Goal: Task Accomplishment & Management: Manage account settings

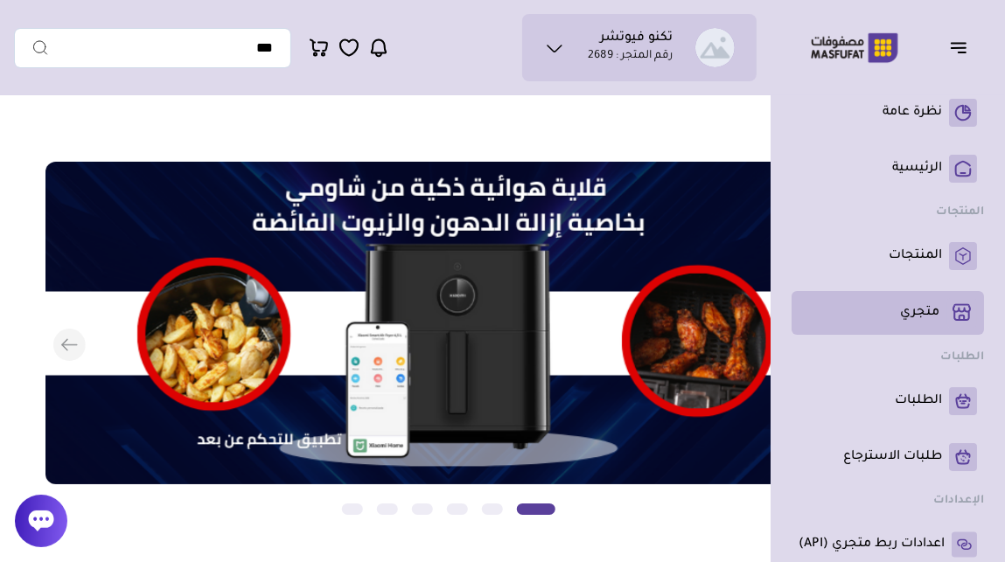
click at [927, 312] on p "متجري ( 0 )" at bounding box center [919, 312] width 39 height 17
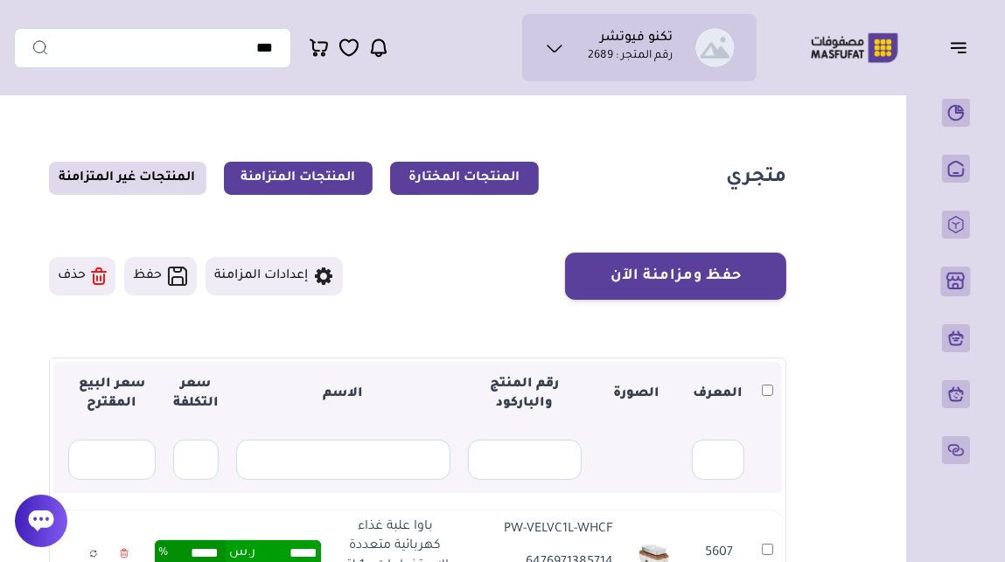
click at [321, 185] on link "المنتجات المتزامنة" at bounding box center [298, 178] width 149 height 33
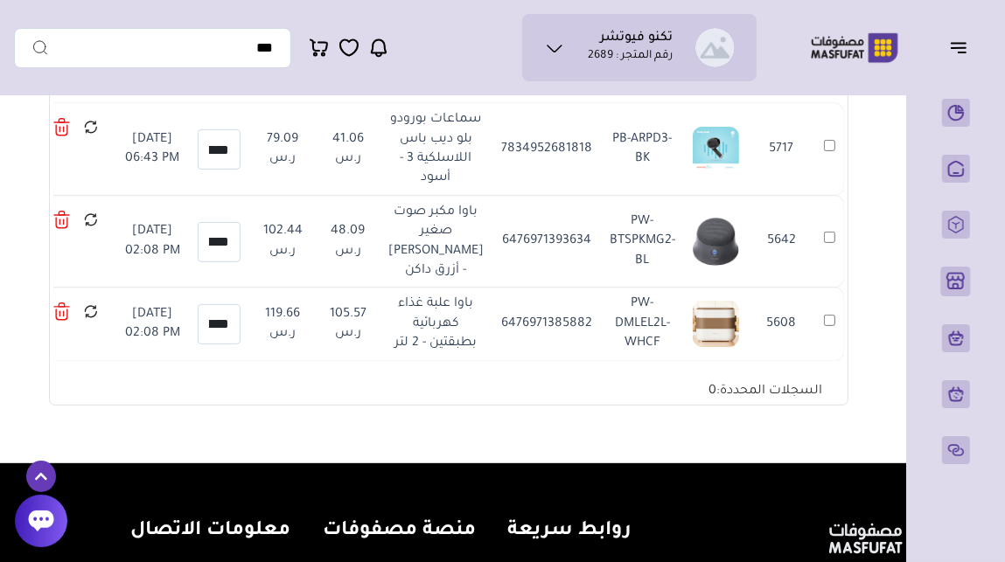
scroll to position [588, 0]
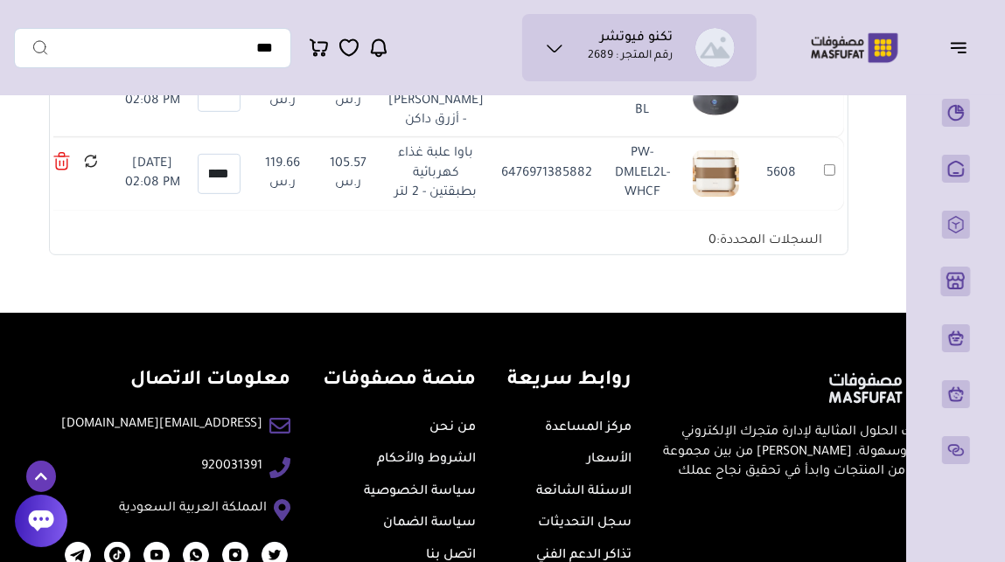
click at [715, 197] on img at bounding box center [716, 173] width 46 height 46
click at [635, 210] on td "PW-DMLEL2L-WHCF" at bounding box center [642, 173] width 83 height 73
copy tr "PW-DMLEL2L-WHCF"
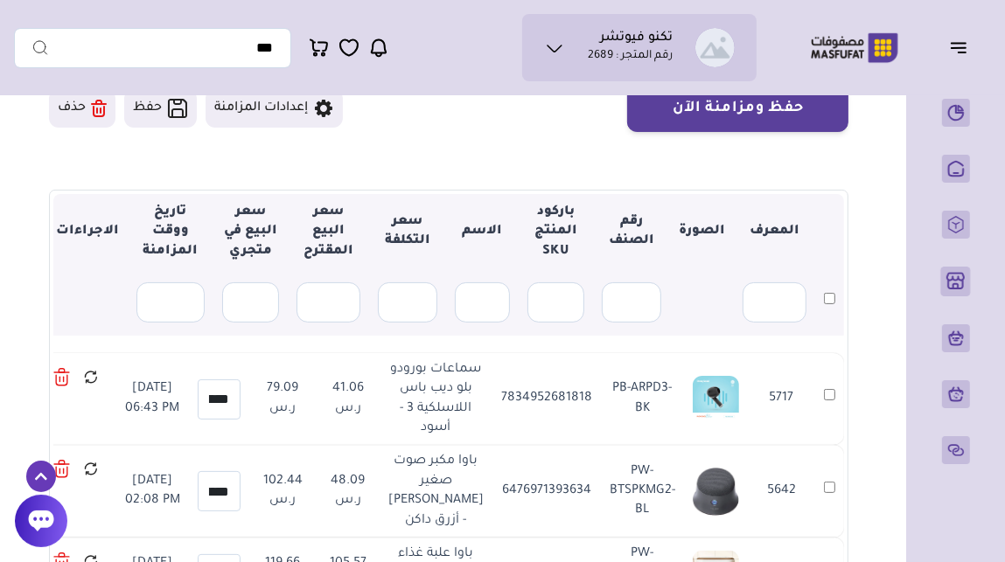
scroll to position [0, 0]
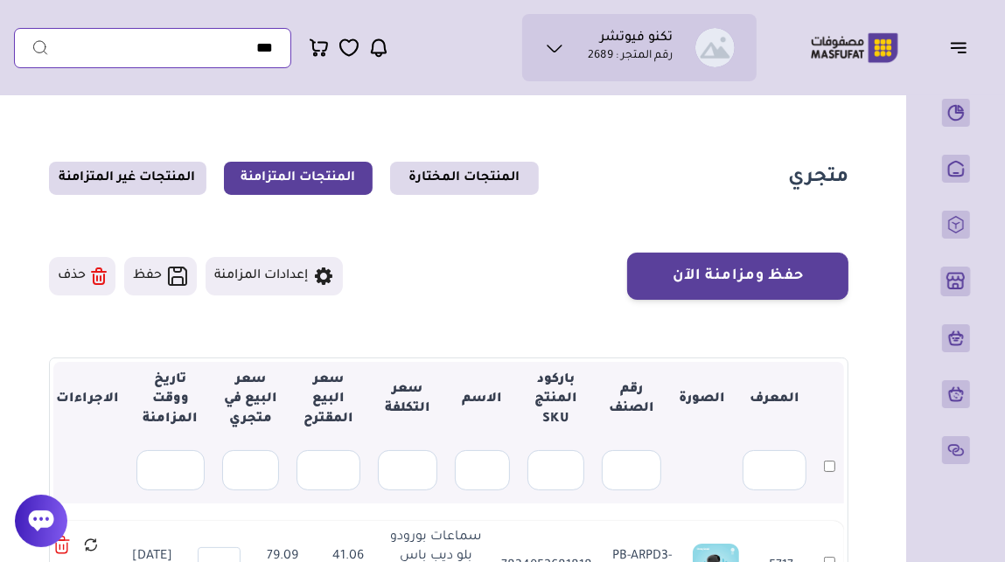
click at [238, 49] on input "text" at bounding box center [152, 48] width 277 height 40
paste input "**********"
type input "**********"
click at [37, 42] on icon "submit" at bounding box center [39, 47] width 17 height 18
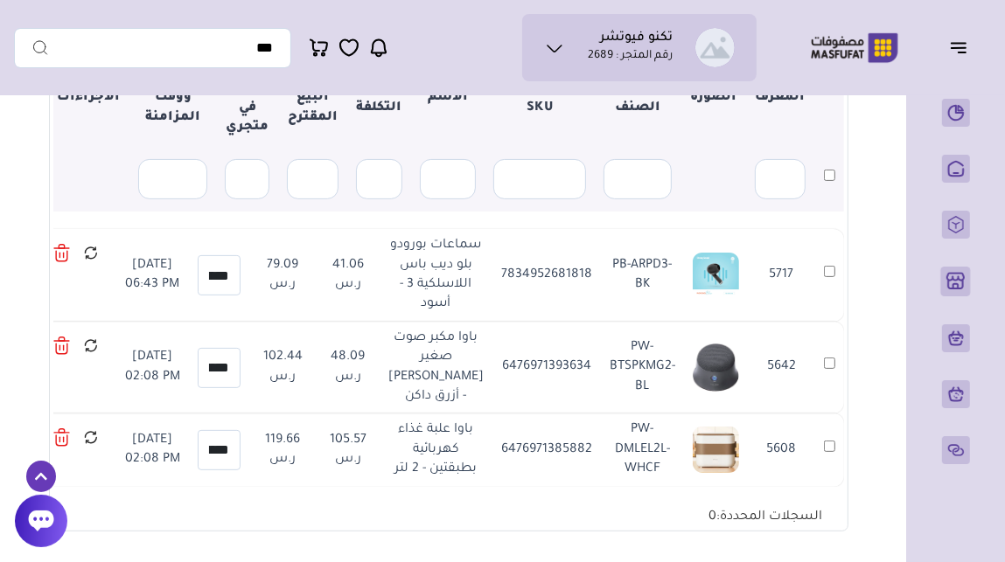
scroll to position [312, 0]
click at [774, 290] on td "5717" at bounding box center [781, 274] width 67 height 93
click at [698, 289] on img at bounding box center [716, 275] width 46 height 46
click at [642, 289] on td "PB-ARPD3-BK" at bounding box center [642, 274] width 83 height 93
click at [547, 289] on td "7834952681818" at bounding box center [546, 274] width 108 height 93
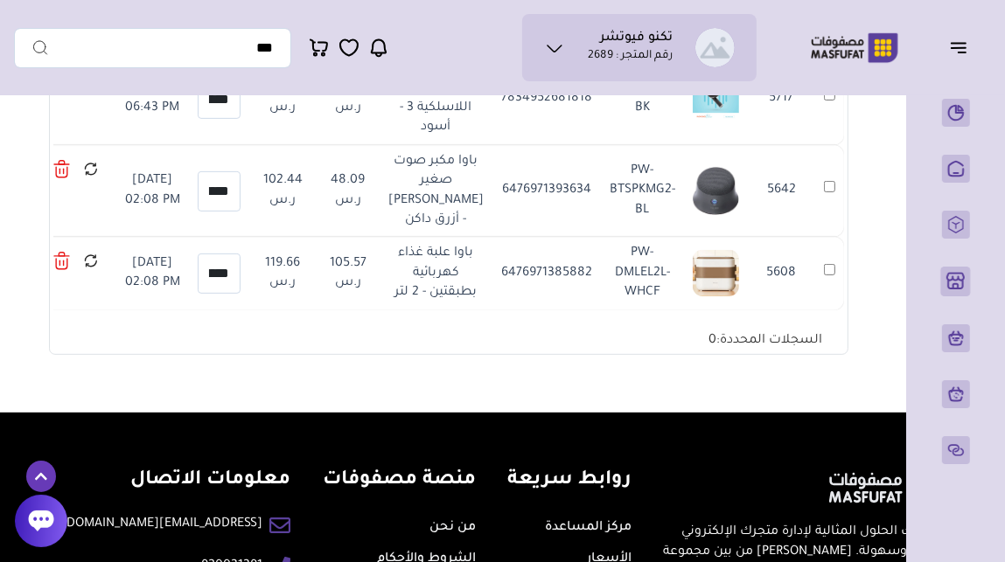
scroll to position [491, 0]
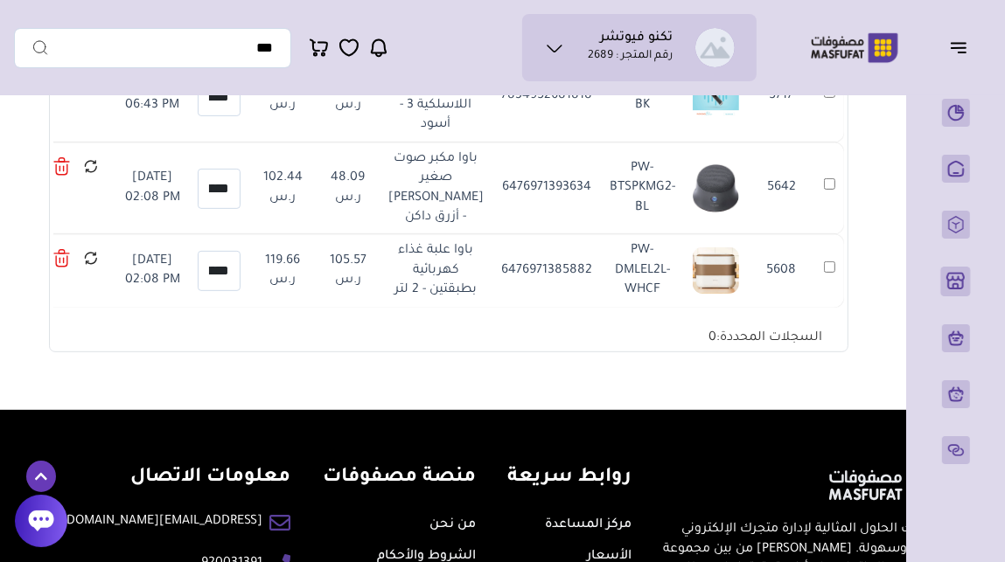
click at [446, 307] on td "باوا علبة غذاء كهربائية بطبقتين - 2 لتر" at bounding box center [436, 270] width 113 height 73
copy tr "باوا علبة غذاء كهربائية بطبقتين - 2 لتر"
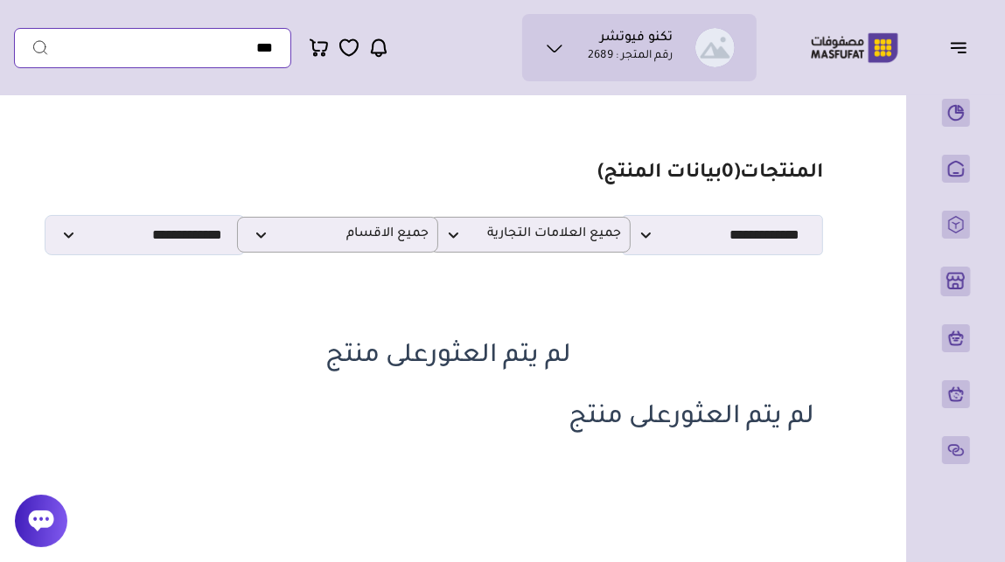
click at [219, 45] on input "text" at bounding box center [152, 48] width 277 height 40
paste input "**********"
type input "**********"
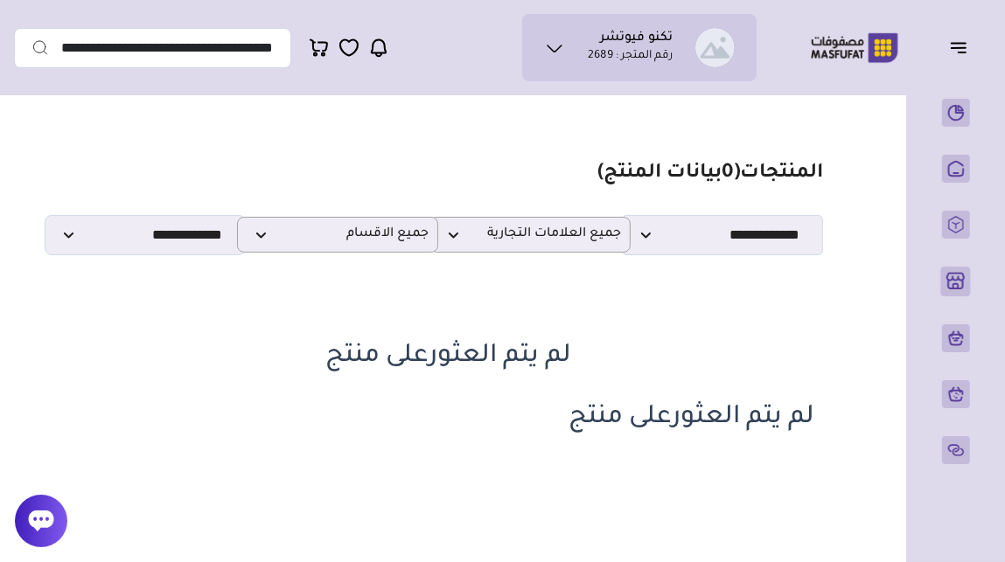
click at [36, 53] on icon "submit" at bounding box center [39, 47] width 17 height 18
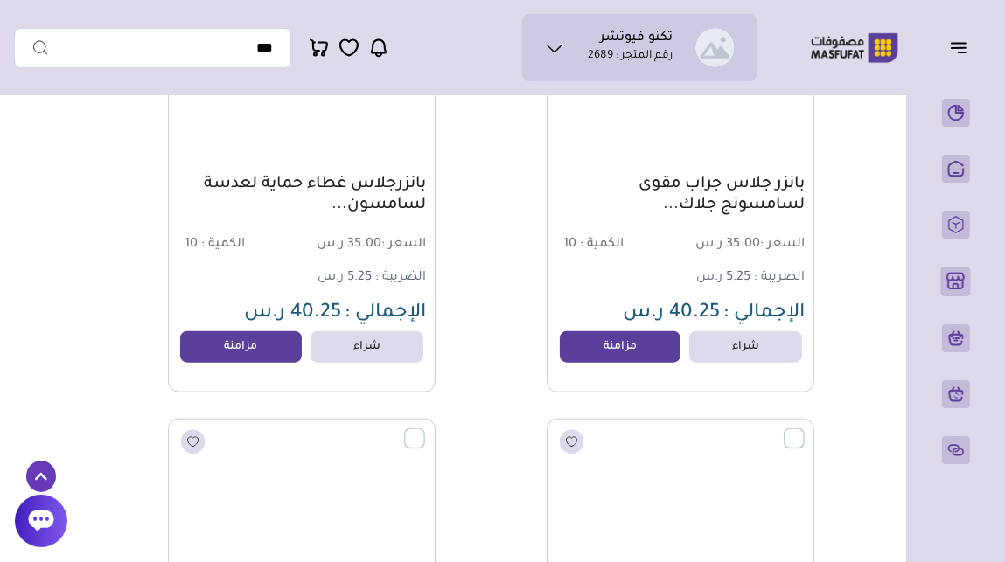
scroll to position [16533, 0]
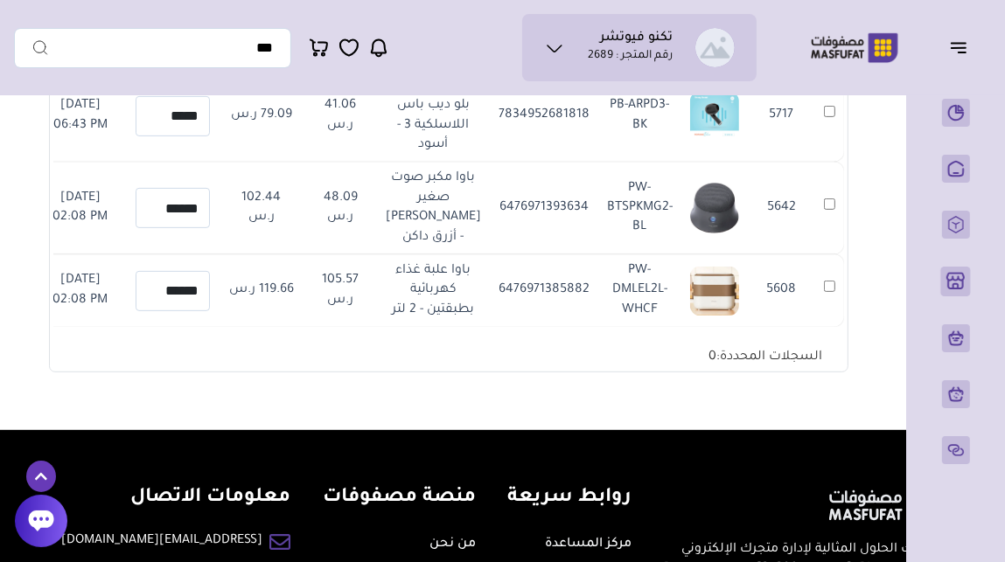
scroll to position [451, 0]
click at [544, 327] on td "6476971385882" at bounding box center [544, 290] width 108 height 73
copy tr "6476971385882"
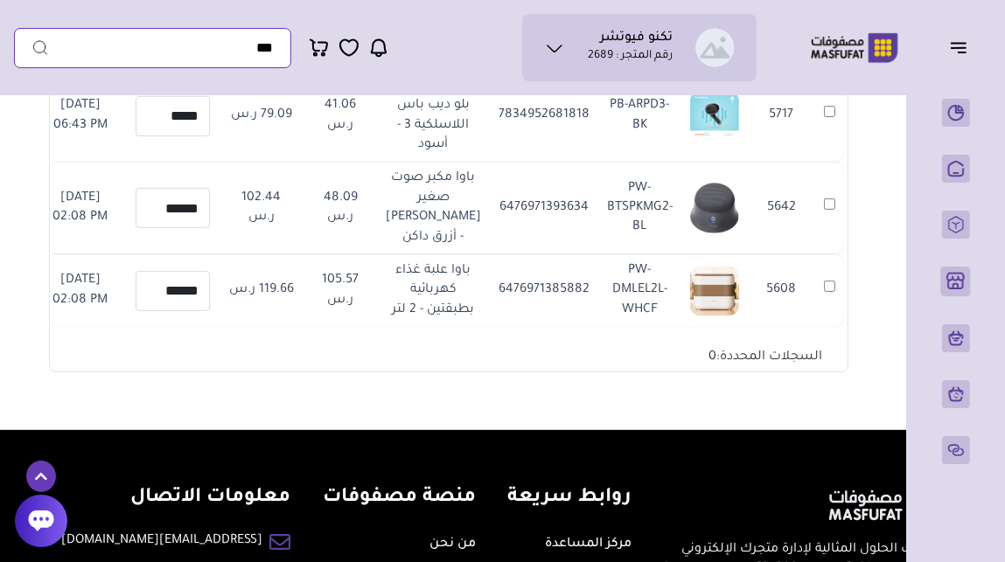
click at [220, 44] on input "text" at bounding box center [152, 48] width 277 height 40
paste input "**********"
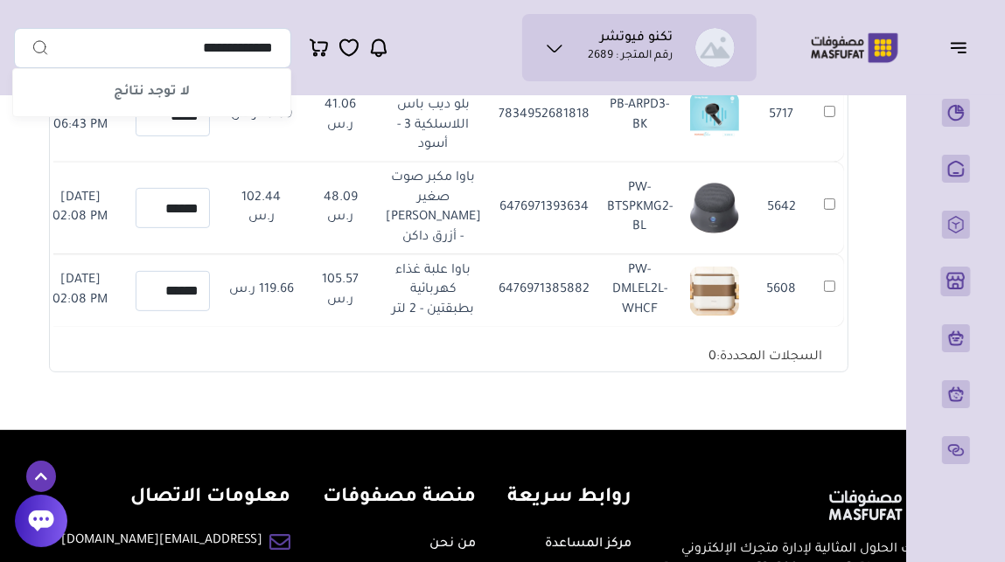
click at [640, 327] on td "PW-DMLEL2L-WHCF" at bounding box center [639, 290] width 83 height 73
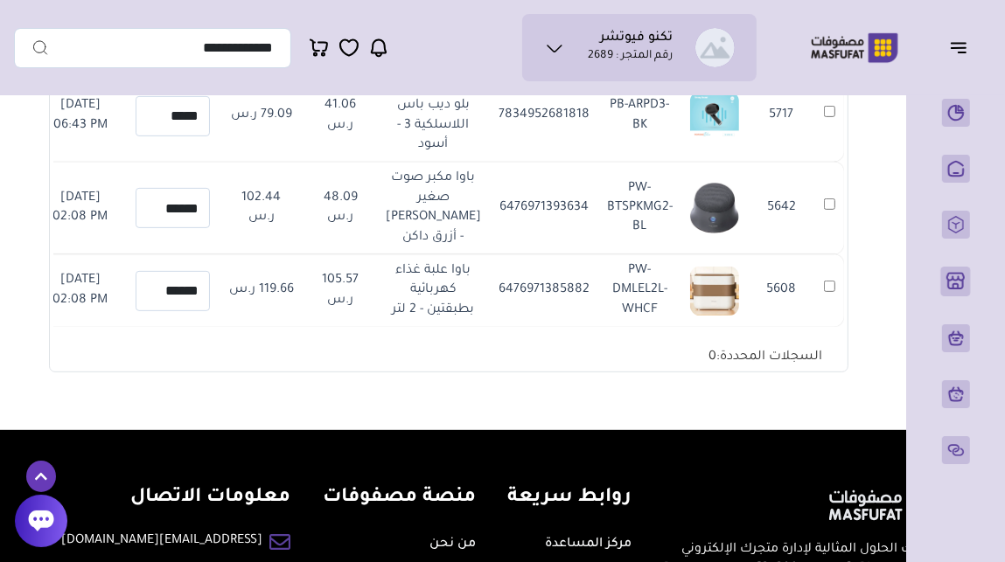
click at [640, 327] on td "PW-DMLEL2L-WHCF" at bounding box center [639, 290] width 83 height 73
copy tr "PW-DMLEL2L-WHCF"
click at [236, 46] on input "**********" at bounding box center [152, 48] width 277 height 40
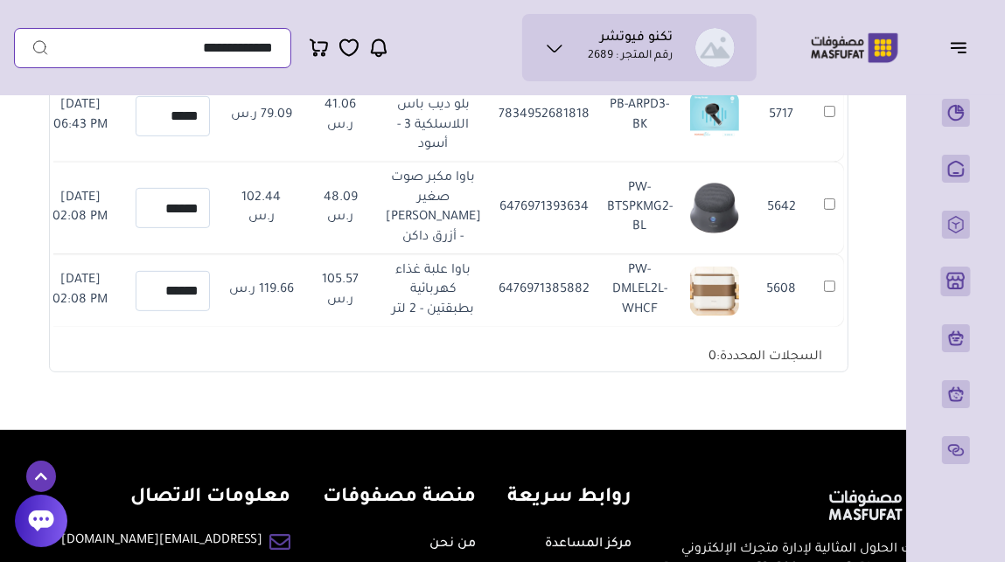
paste input "**"
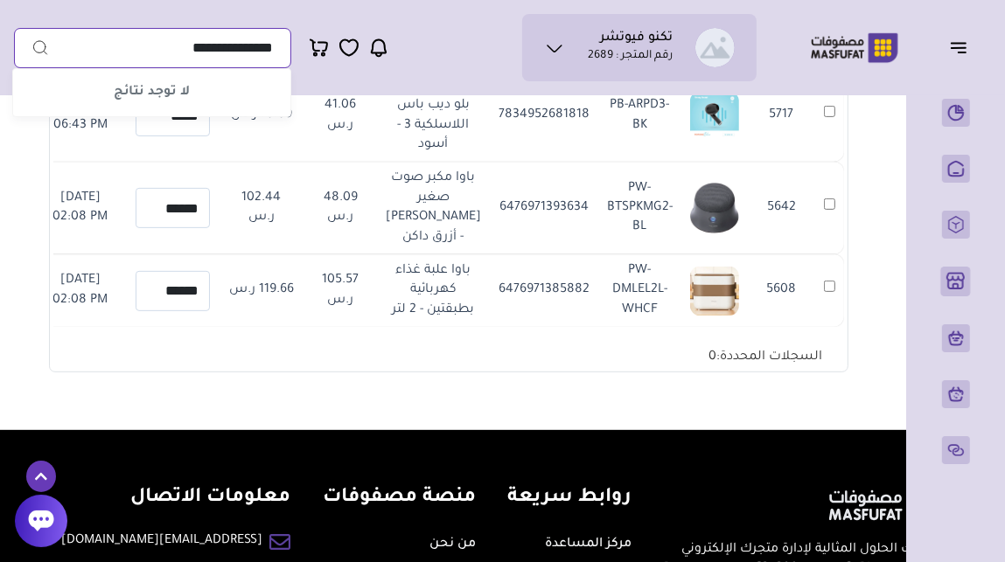
type input "**********"
click at [722, 316] on img at bounding box center [714, 291] width 49 height 49
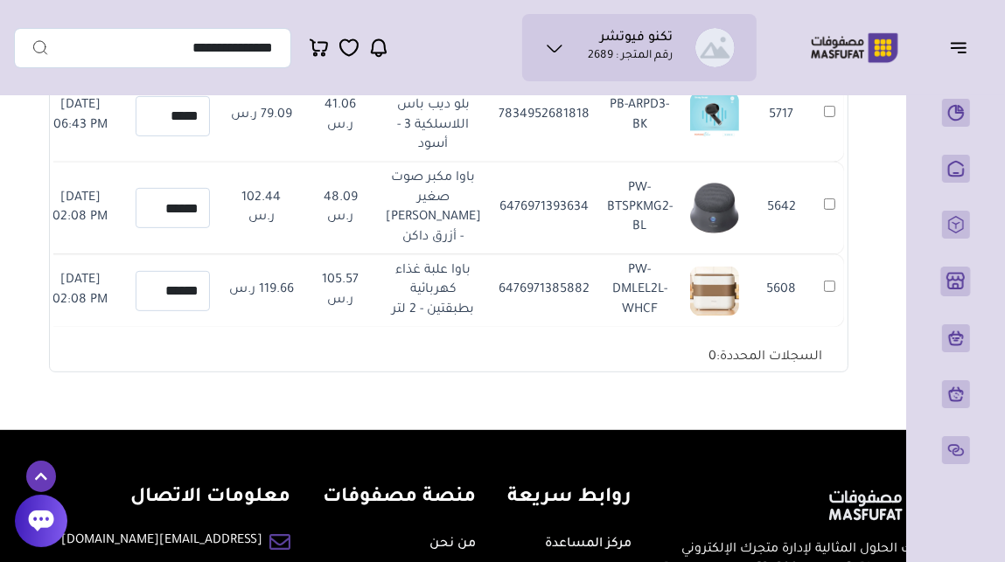
click at [722, 316] on img at bounding box center [714, 291] width 49 height 49
click at [229, 45] on input "**********" at bounding box center [152, 48] width 277 height 40
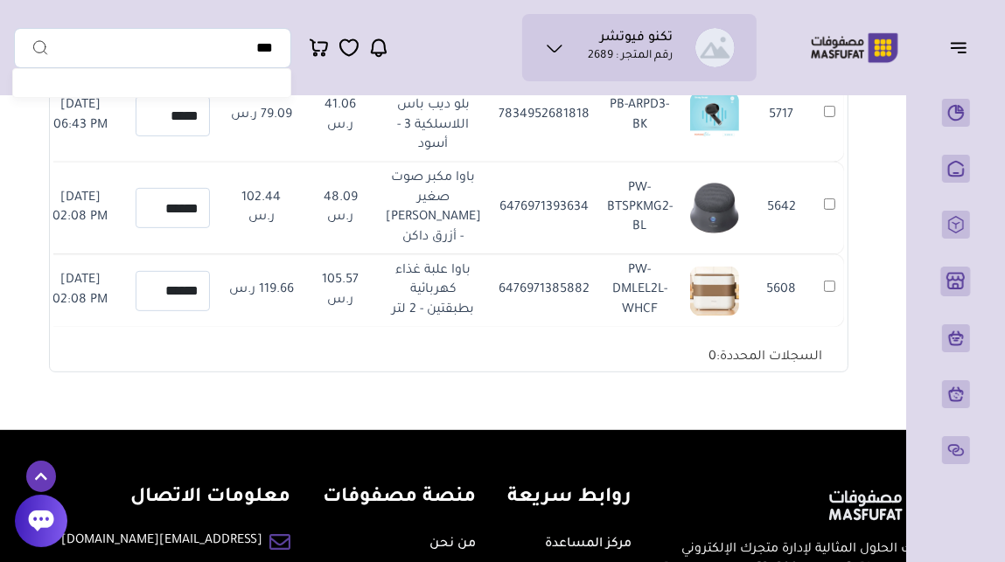
click at [451, 327] on td "باوا علبة غذاء كهربائية بطبقتين - 2 لتر" at bounding box center [433, 290] width 113 height 73
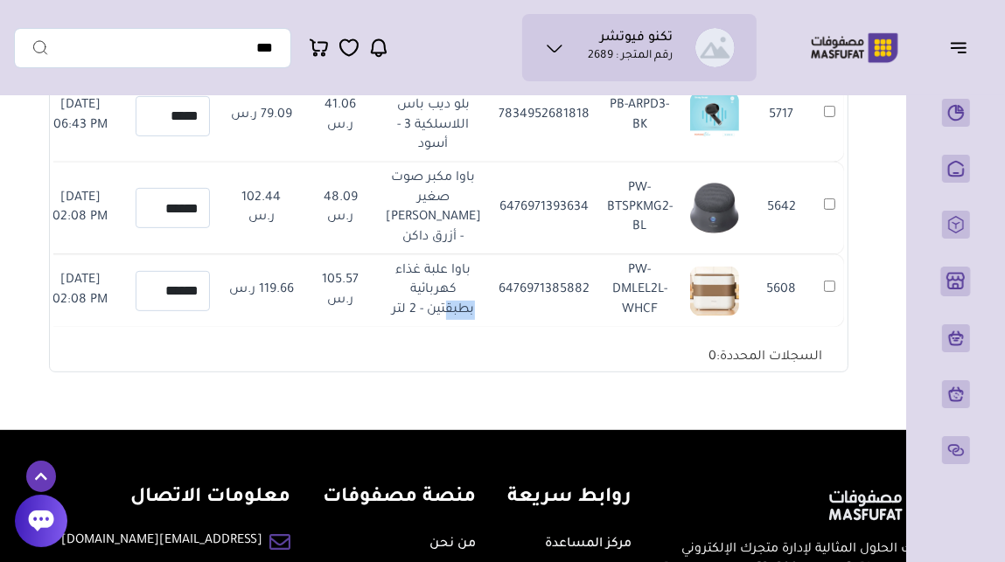
click at [451, 327] on td "باوا علبة غذاء كهربائية بطبقتين - 2 لتر" at bounding box center [433, 290] width 113 height 73
click at [255, 48] on input "text" at bounding box center [152, 48] width 277 height 40
paste input "**********"
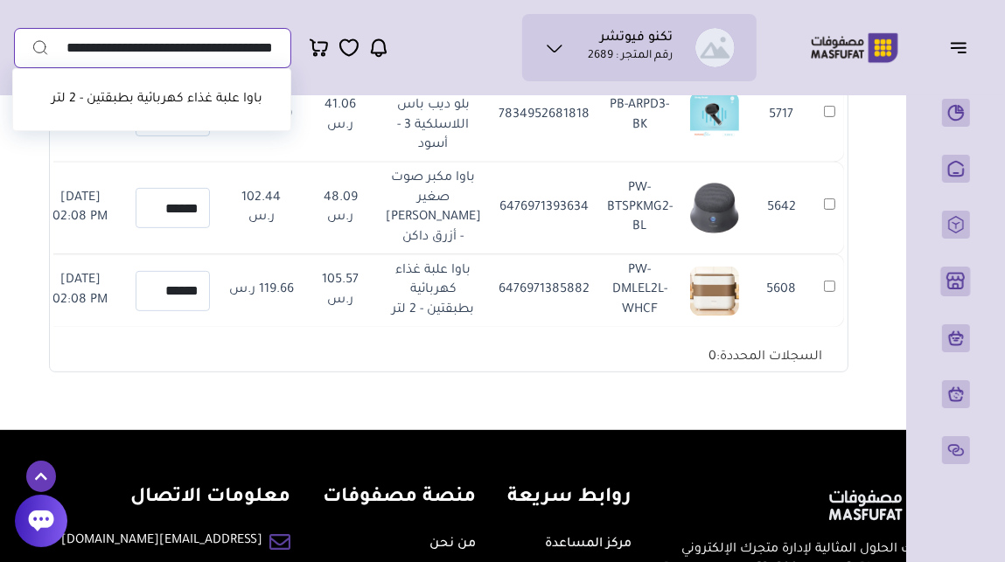
type input "**********"
click at [226, 97] on link "باوا علبة غذاء كهربائية بطبقتين - 2 لتر" at bounding box center [157, 100] width 211 height 14
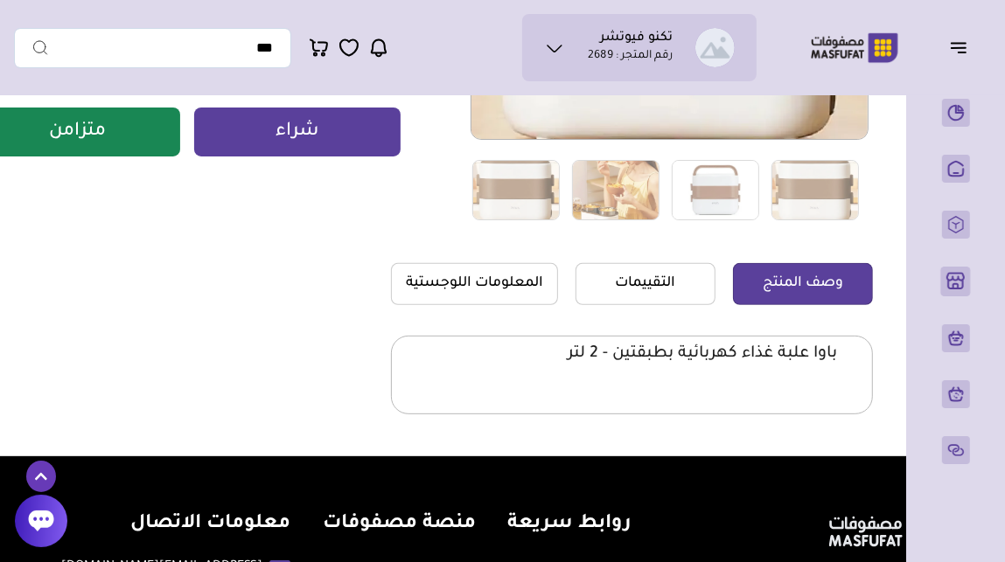
scroll to position [405, 0]
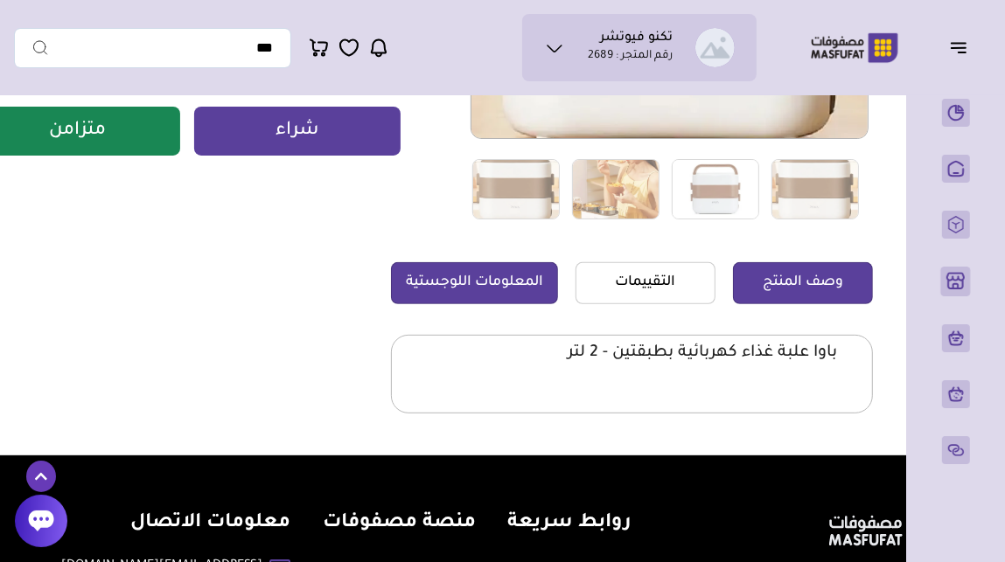
click at [493, 288] on link "المعلومات اللوجستية" at bounding box center [474, 283] width 167 height 42
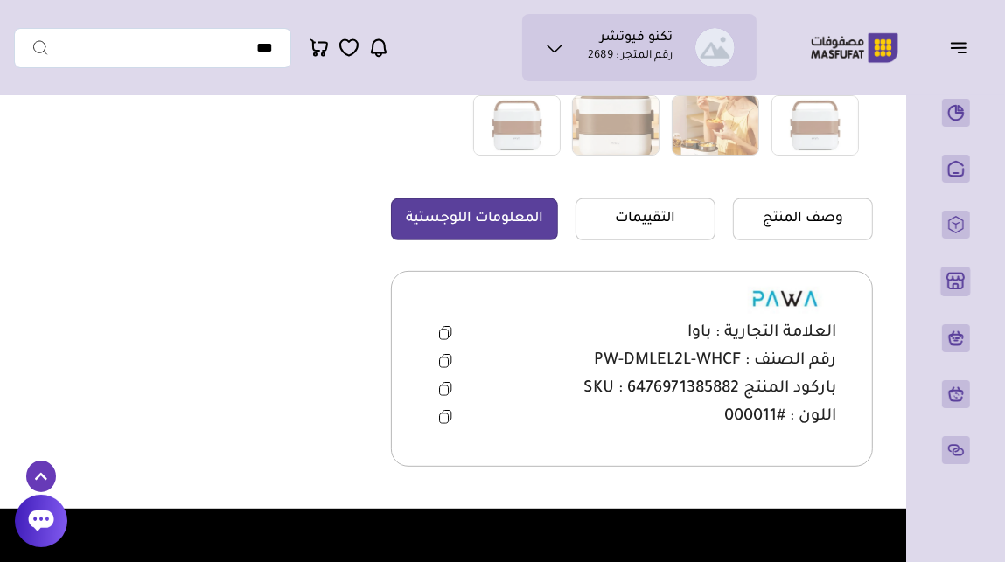
scroll to position [475, 0]
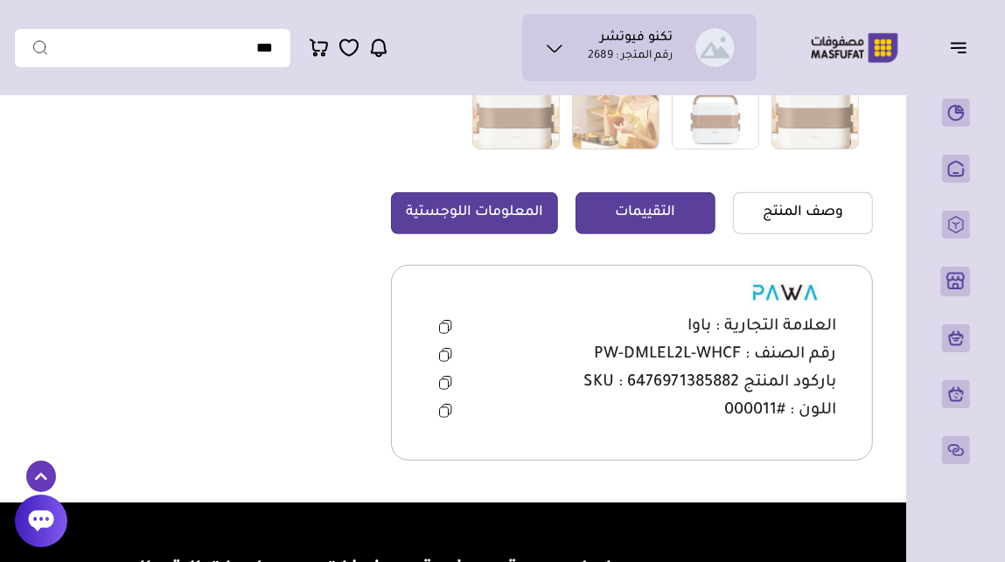
click at [642, 217] on link "التقييمات" at bounding box center [645, 213] width 140 height 42
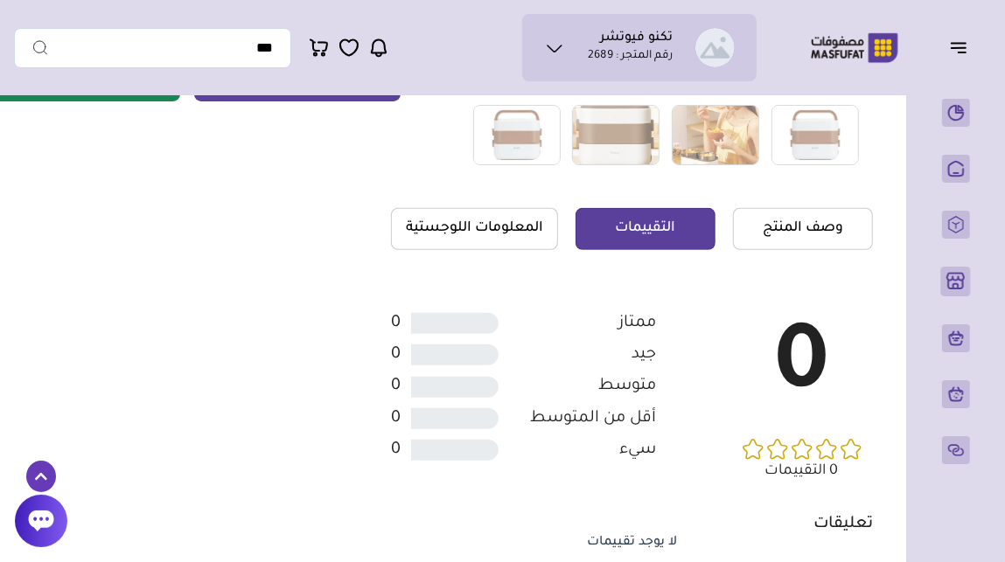
scroll to position [458, 0]
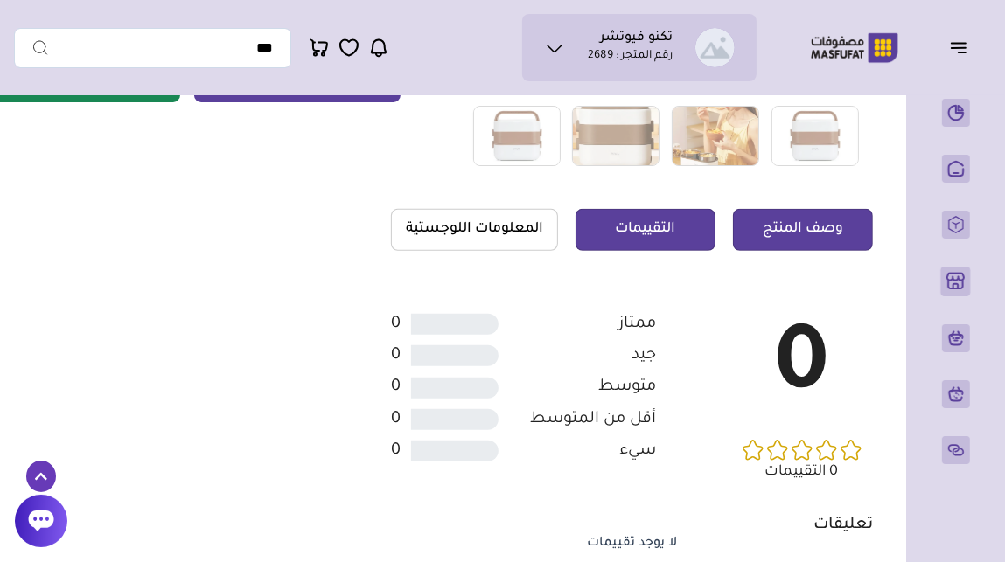
click at [827, 232] on link "وصف المنتج" at bounding box center [803, 230] width 140 height 42
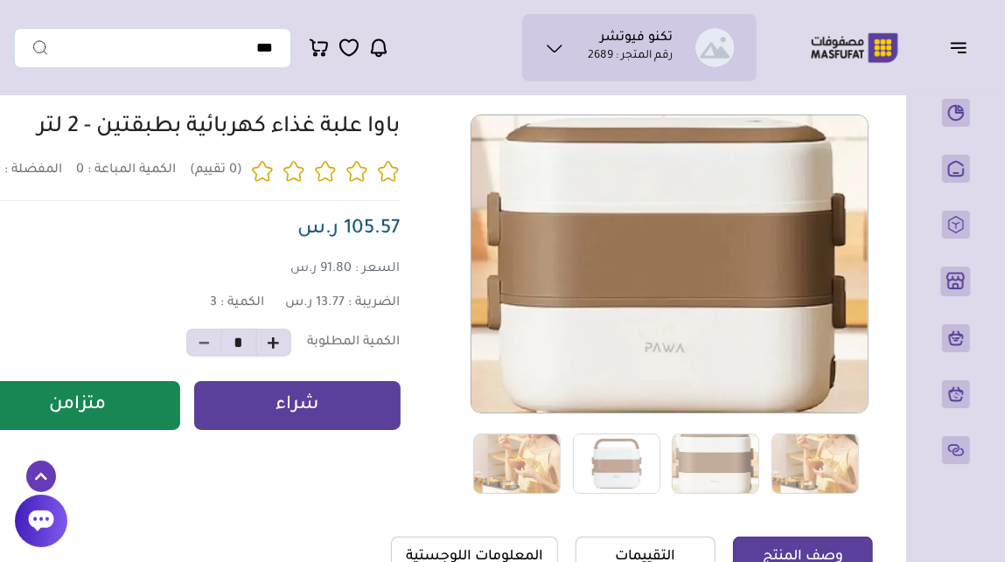
scroll to position [121, 0]
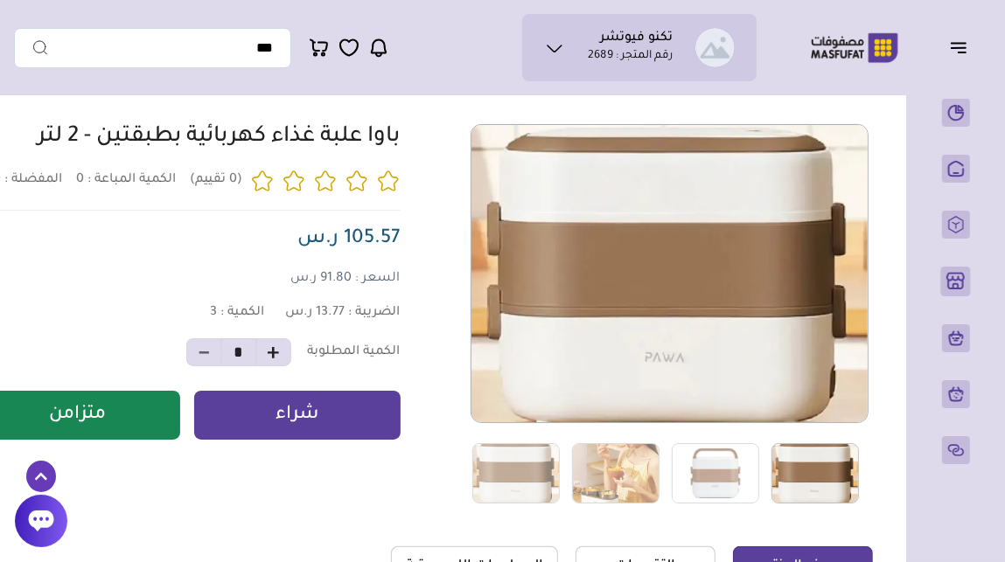
click at [807, 467] on img at bounding box center [814, 473] width 87 height 60
drag, startPoint x: 807, startPoint y: 467, endPoint x: 812, endPoint y: 341, distance: 126.0
click at [812, 341] on img at bounding box center [669, 273] width 396 height 396
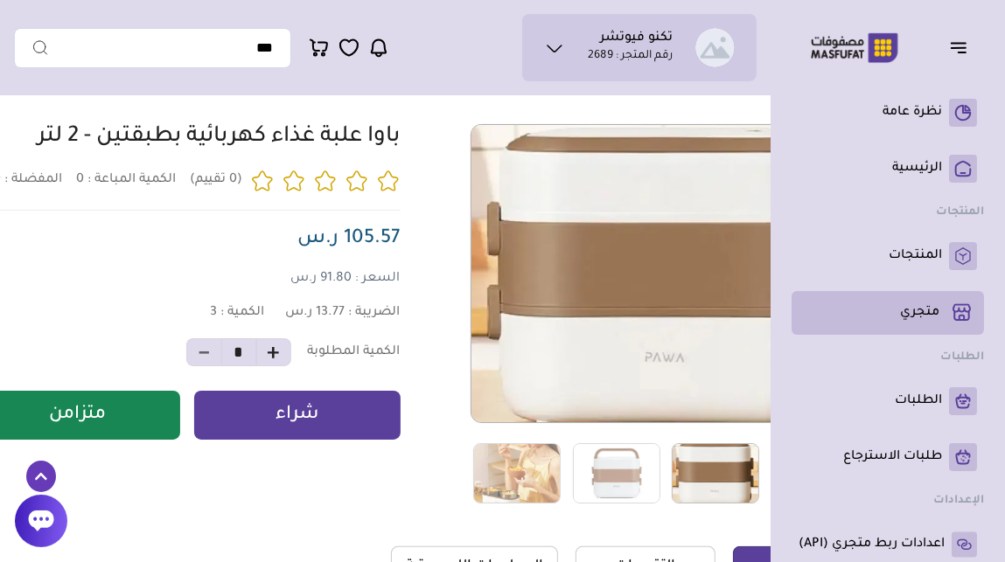
click at [921, 305] on p "متجري ( 0 )" at bounding box center [919, 312] width 39 height 17
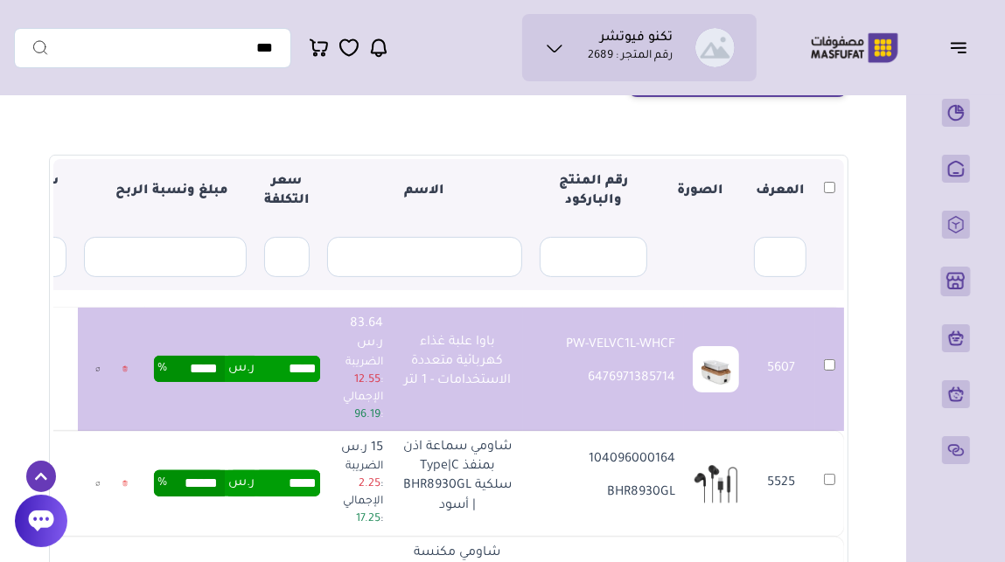
scroll to position [212, 0]
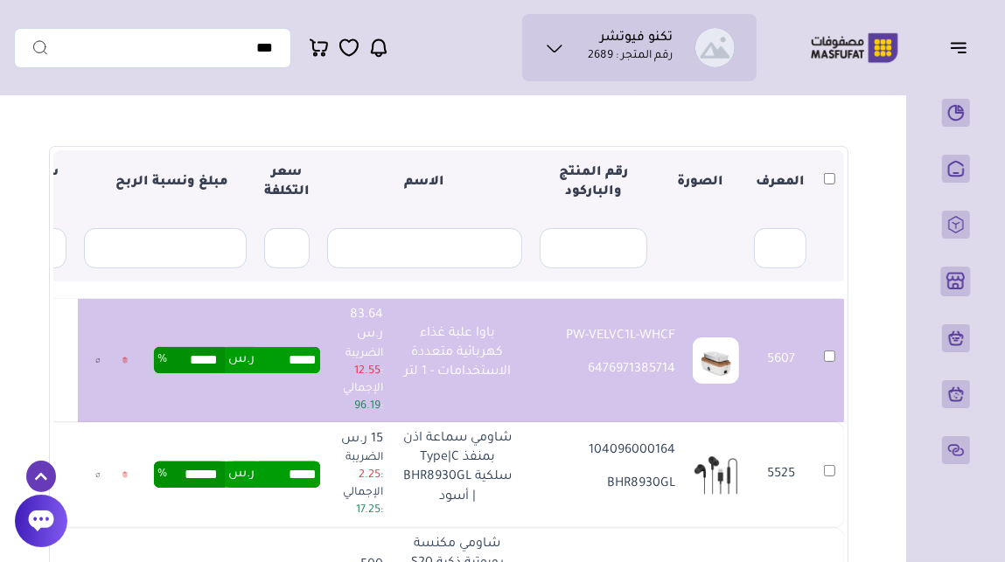
click at [225, 360] on input "*****" at bounding box center [196, 360] width 58 height 26
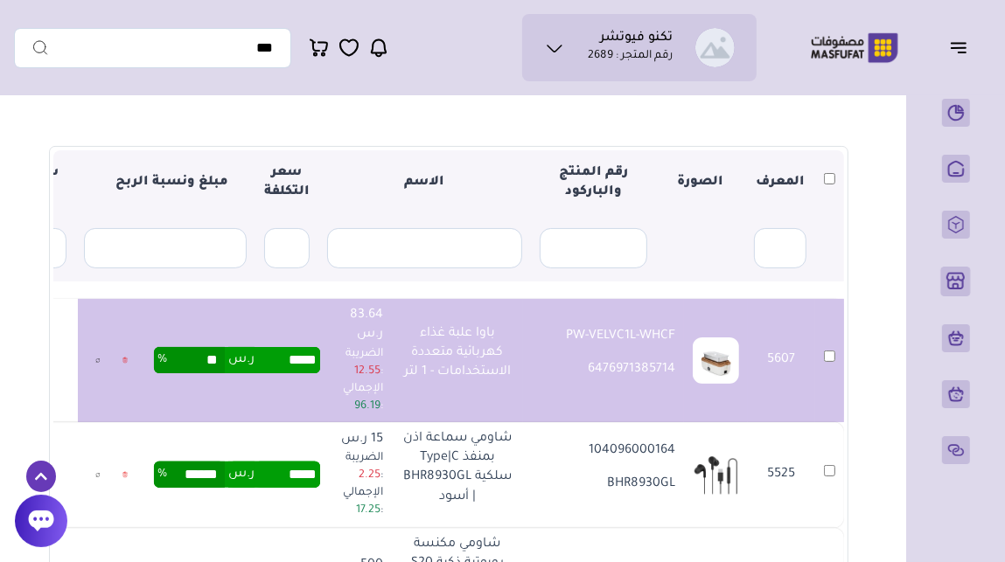
type input "**"
type input "*****"
click at [247, 389] on td "***** ر.س ***** %" at bounding box center [237, 360] width 184 height 123
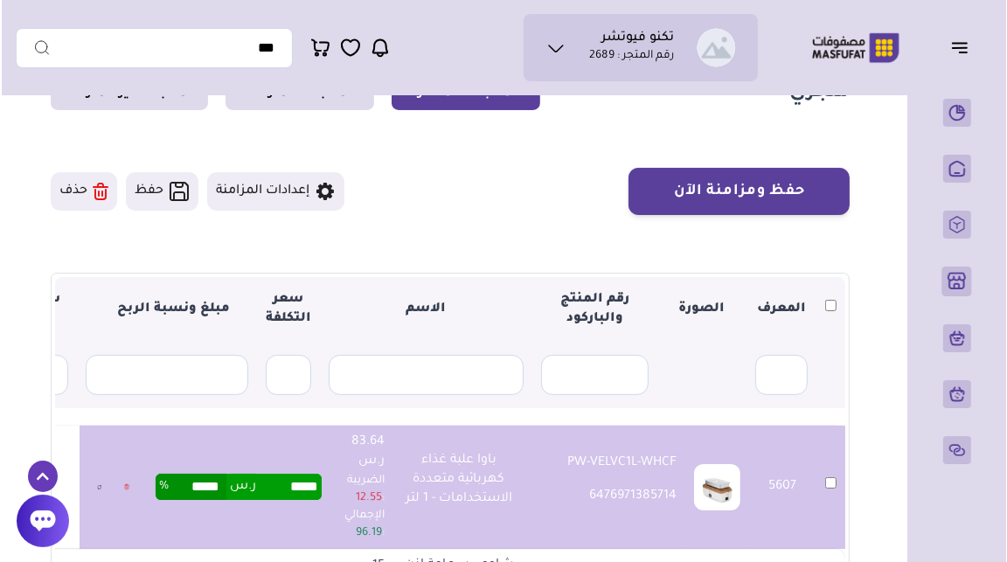
scroll to position [84, 0]
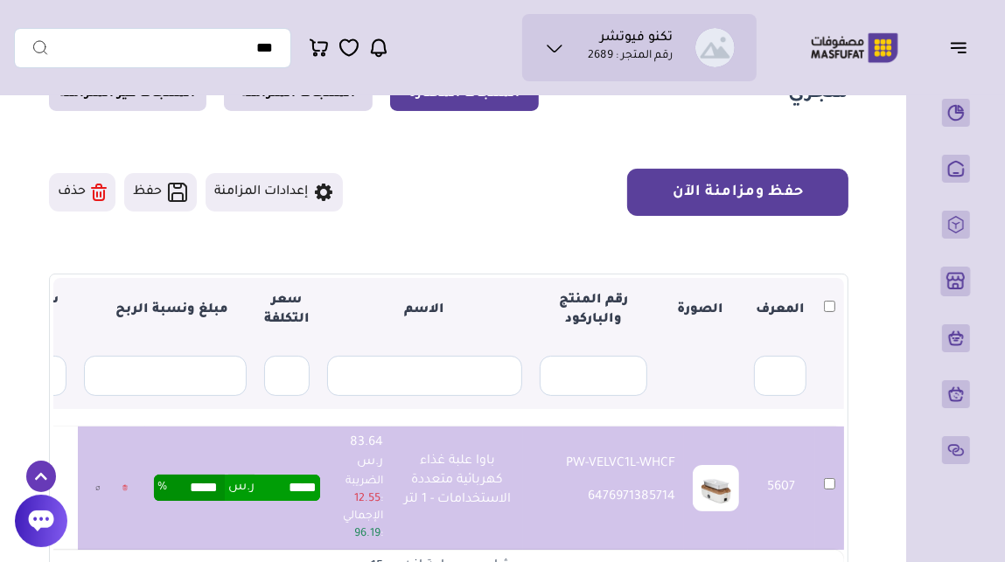
click at [752, 198] on button "حفظ ومزامنة الآن" at bounding box center [737, 192] width 221 height 47
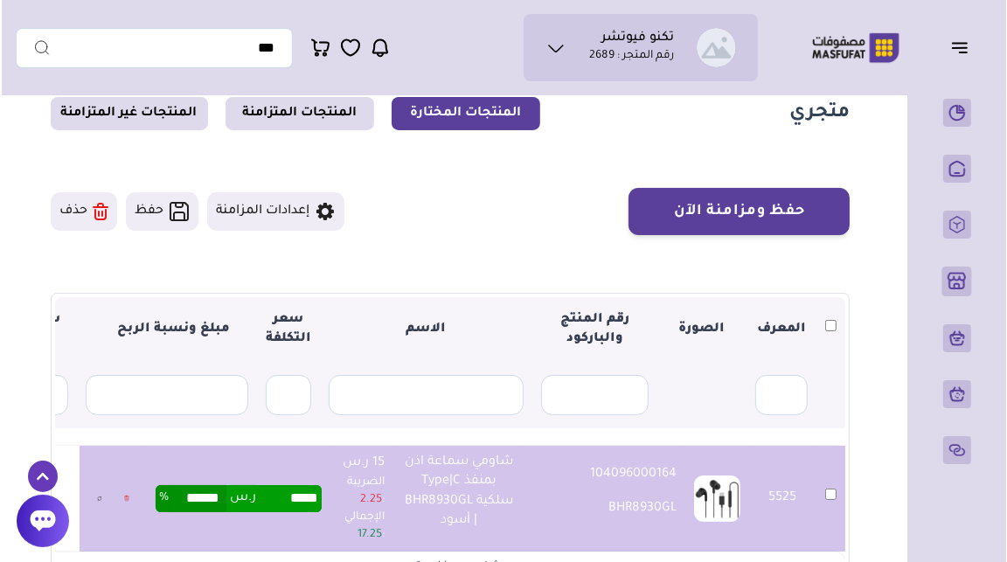
scroll to position [64, 0]
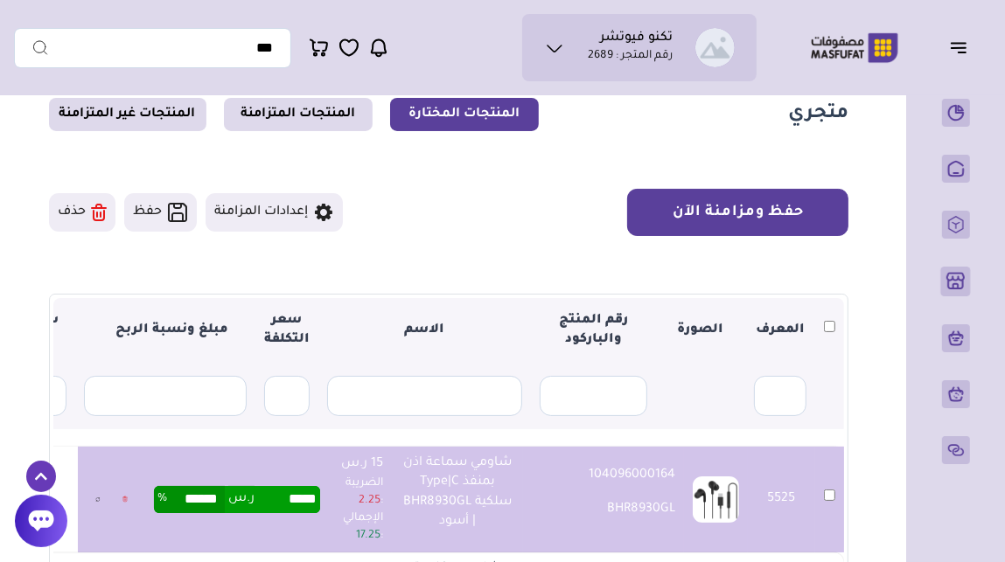
click at [783, 225] on button "حفظ ومزامنة الآن" at bounding box center [737, 212] width 221 height 47
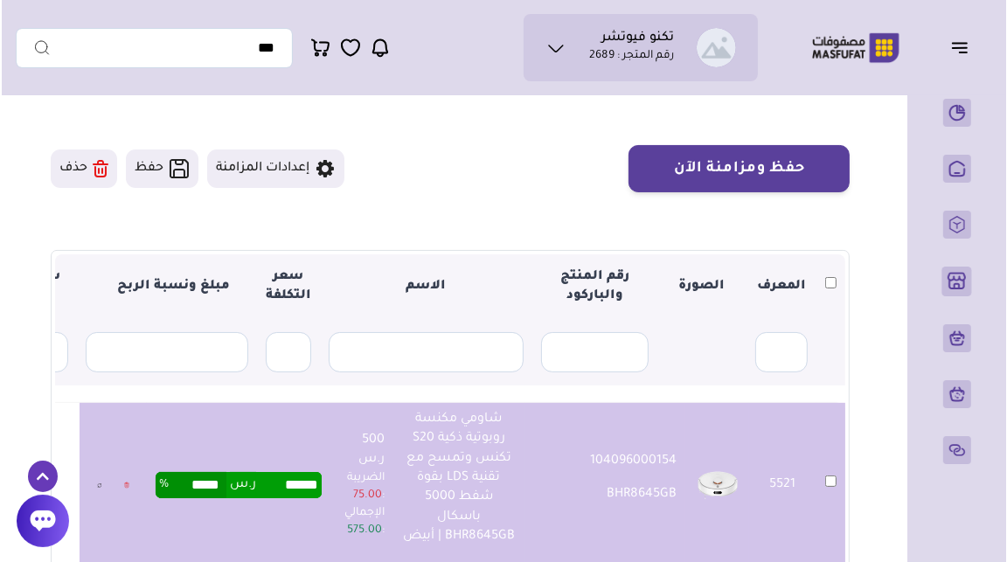
scroll to position [107, 0]
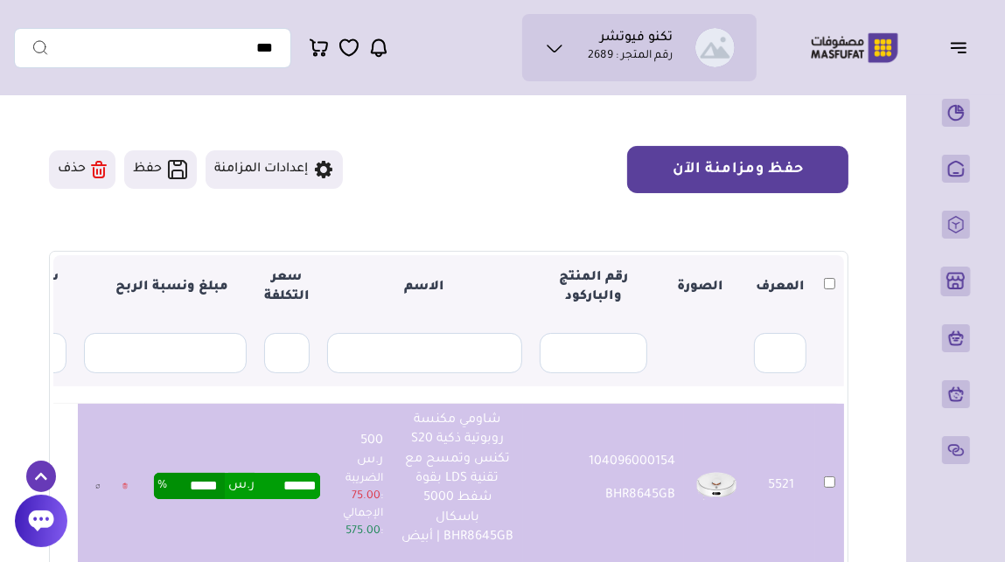
click at [768, 181] on button "حفظ ومزامنة الآن" at bounding box center [737, 169] width 221 height 47
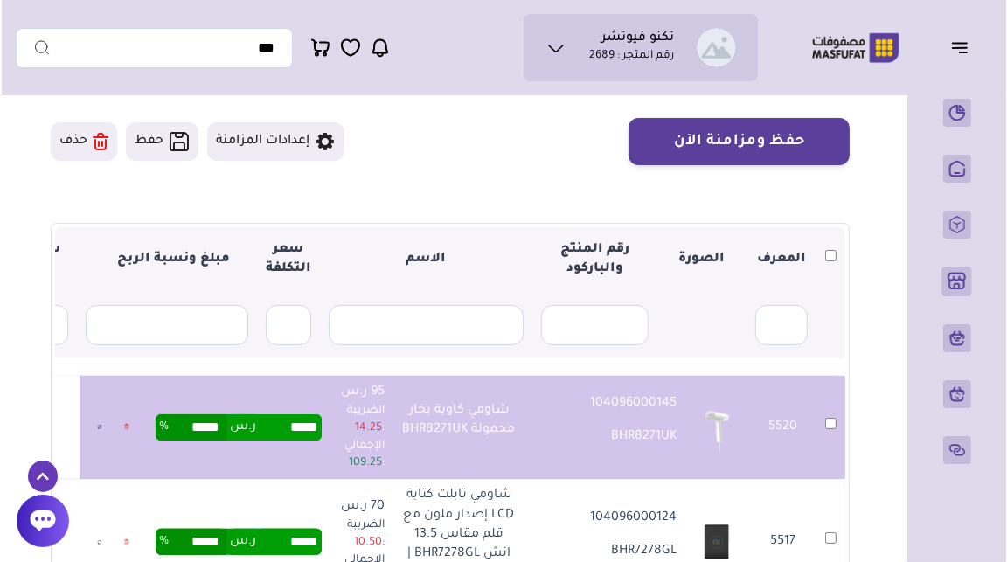
scroll to position [133, 0]
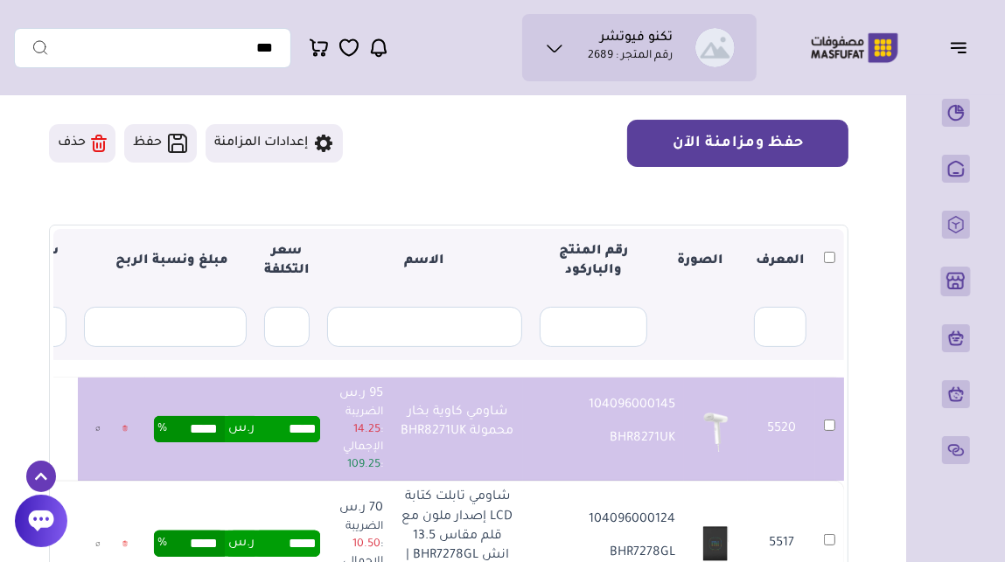
click at [773, 142] on button "حفظ ومزامنة الآن" at bounding box center [737, 143] width 221 height 47
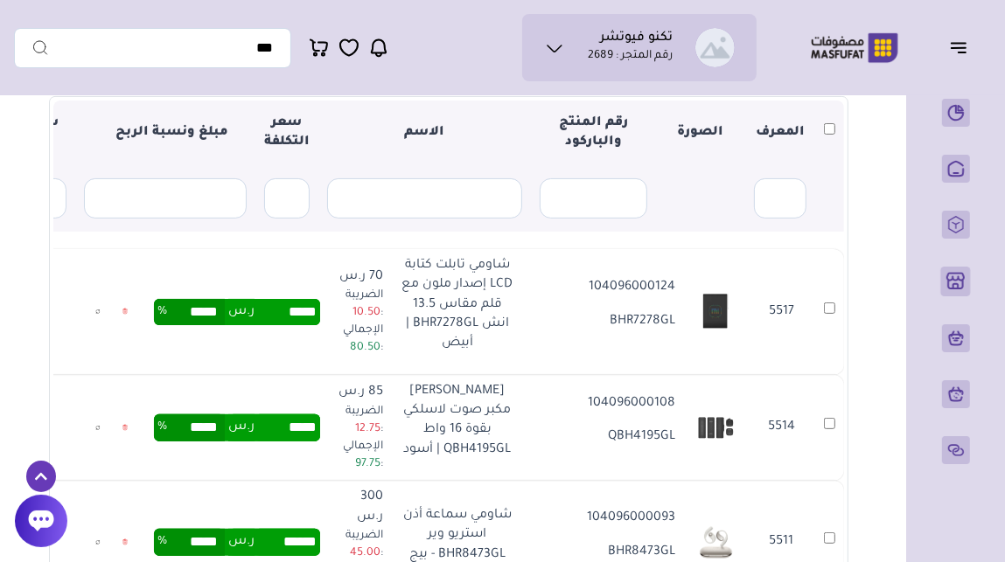
click at [719, 309] on img at bounding box center [716, 312] width 46 height 46
click at [514, 270] on p "شاومي تابلت كتابة LCD إصدار ملون مع قلم مقاس 13.5 انش BHR7278GL | أبيض" at bounding box center [457, 305] width 114 height 98
copy tr "شاومي تابلت كتابة LCD إصدار ملون مع قلم مقاس 13.5 انش BHR7278GL | أبيض"
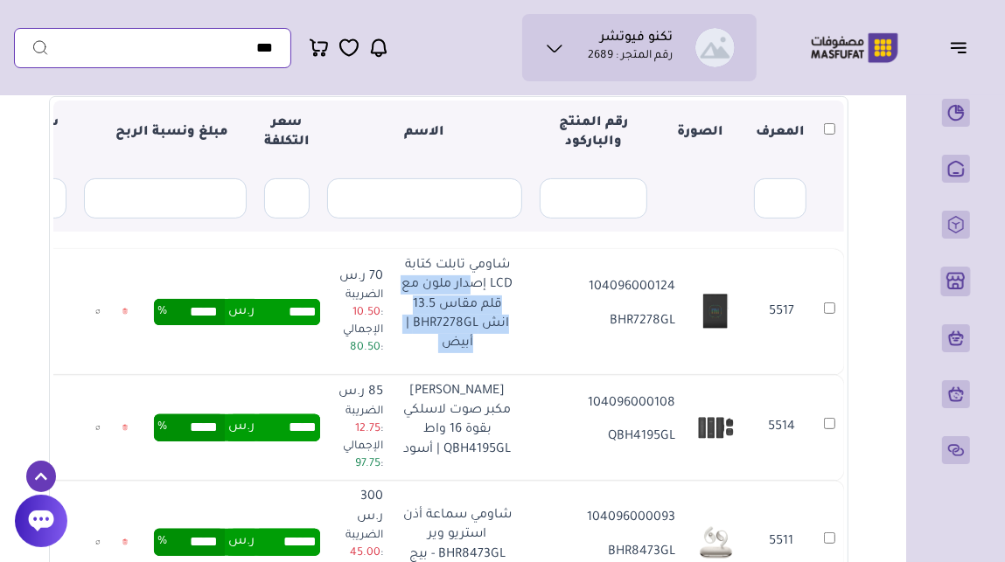
click at [250, 42] on input "text" at bounding box center [152, 48] width 277 height 40
paste input "**********"
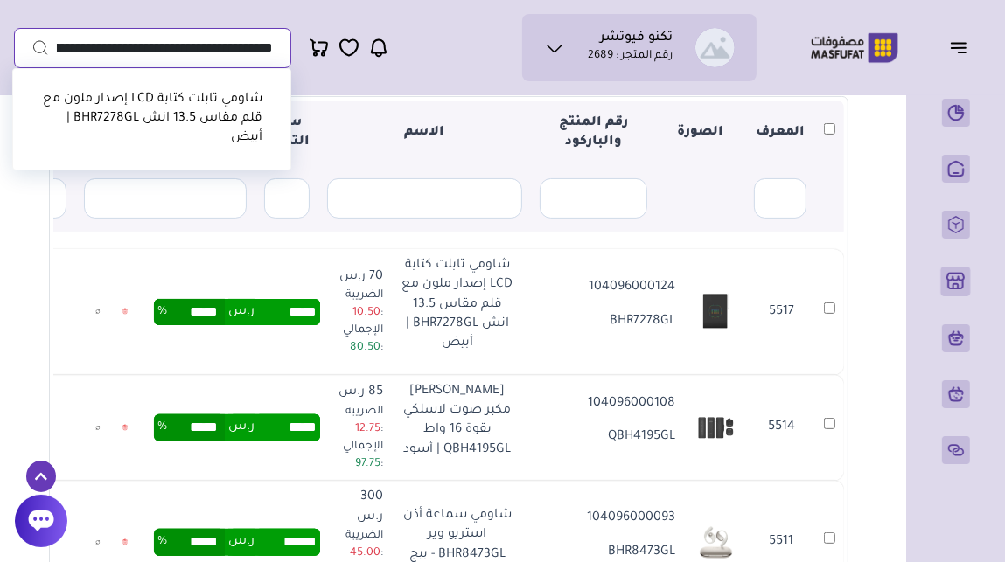
type input "**********"
click at [229, 119] on link "شاومي تابلت كتابة LCD إصدار ملون مع قلم مقاس 13.5 انش BHR7278GL | أبيض" at bounding box center [152, 119] width 219 height 53
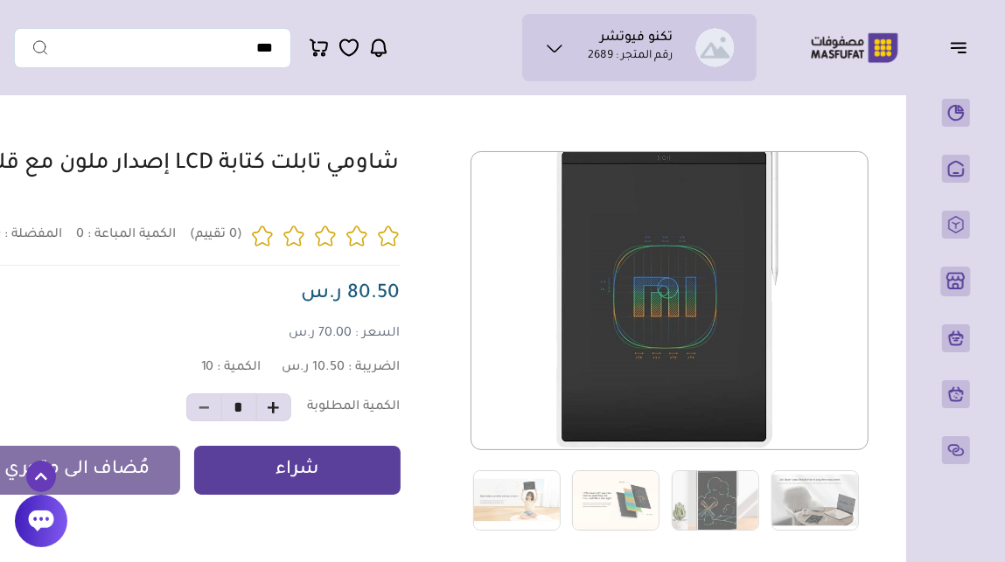
scroll to position [89, 0]
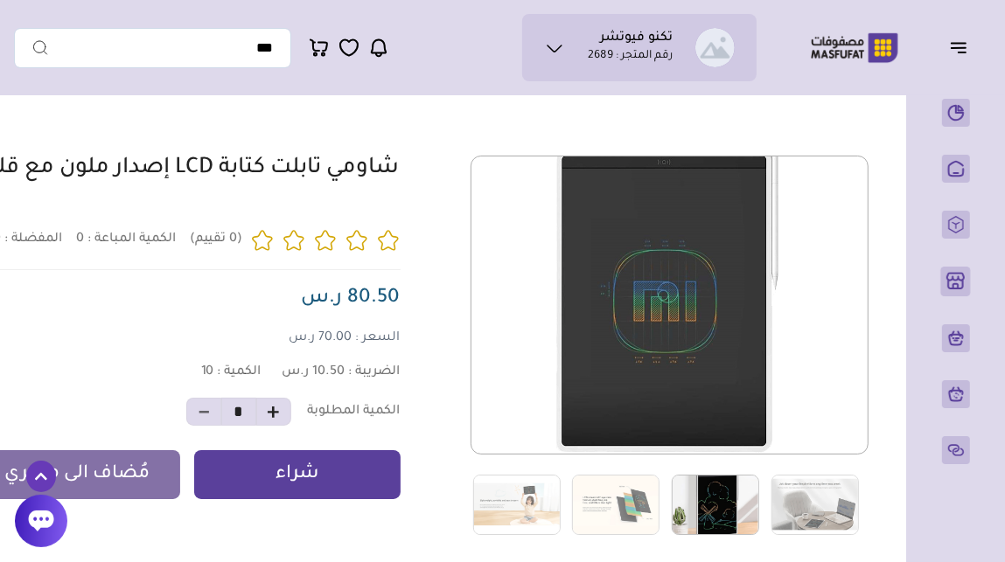
click at [721, 511] on img at bounding box center [715, 505] width 87 height 60
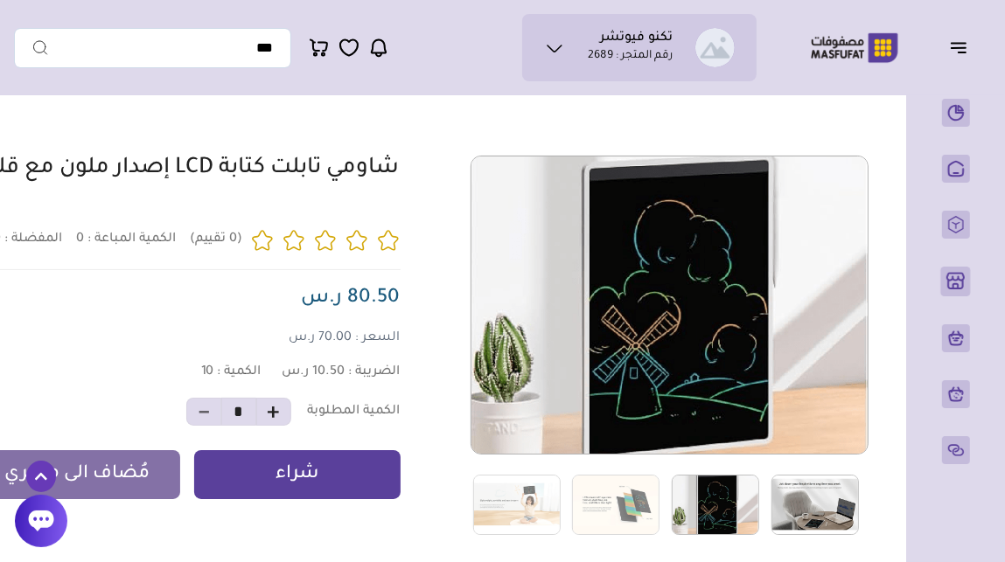
click at [820, 501] on img at bounding box center [814, 505] width 87 height 60
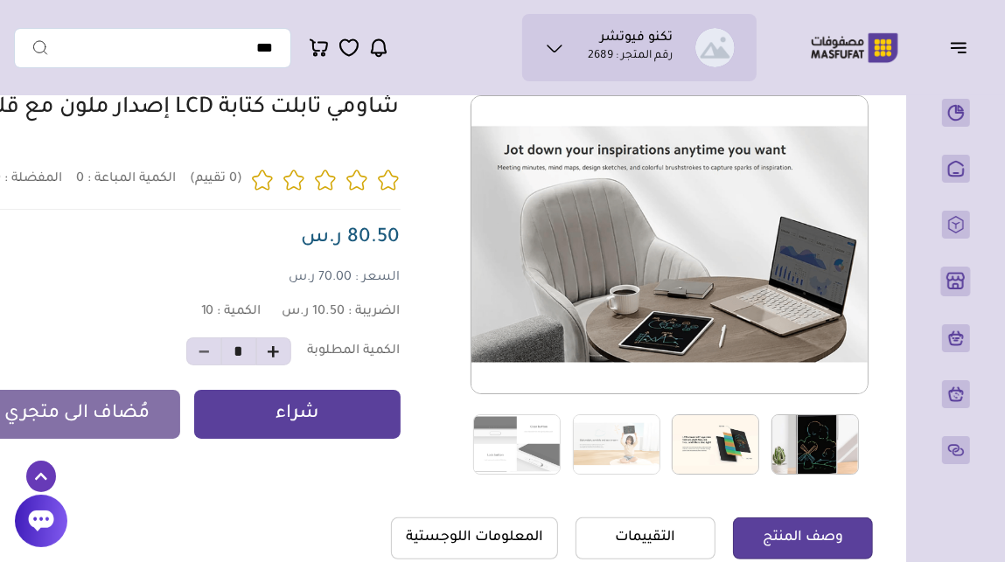
scroll to position [149, 0]
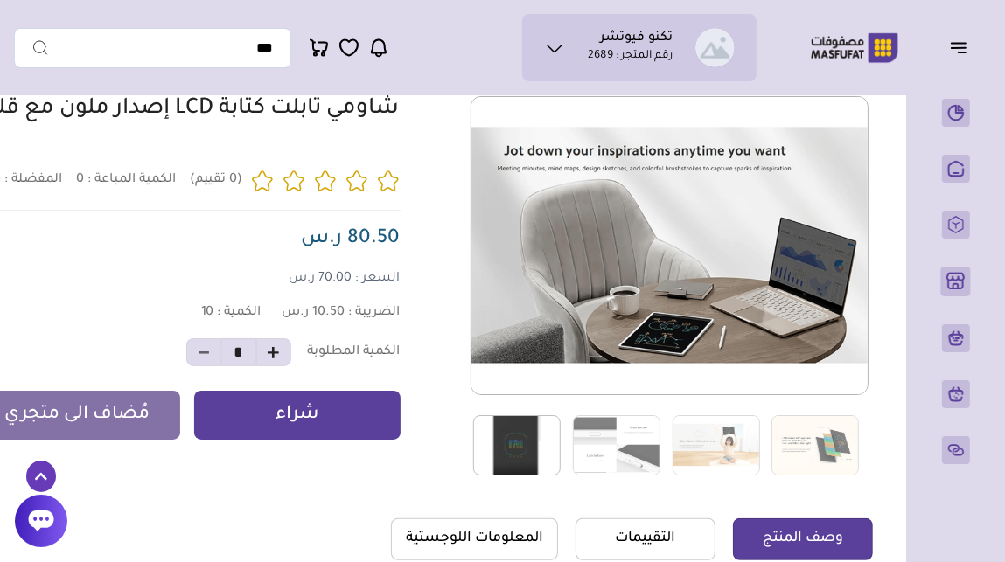
click at [535, 452] on img at bounding box center [516, 445] width 87 height 60
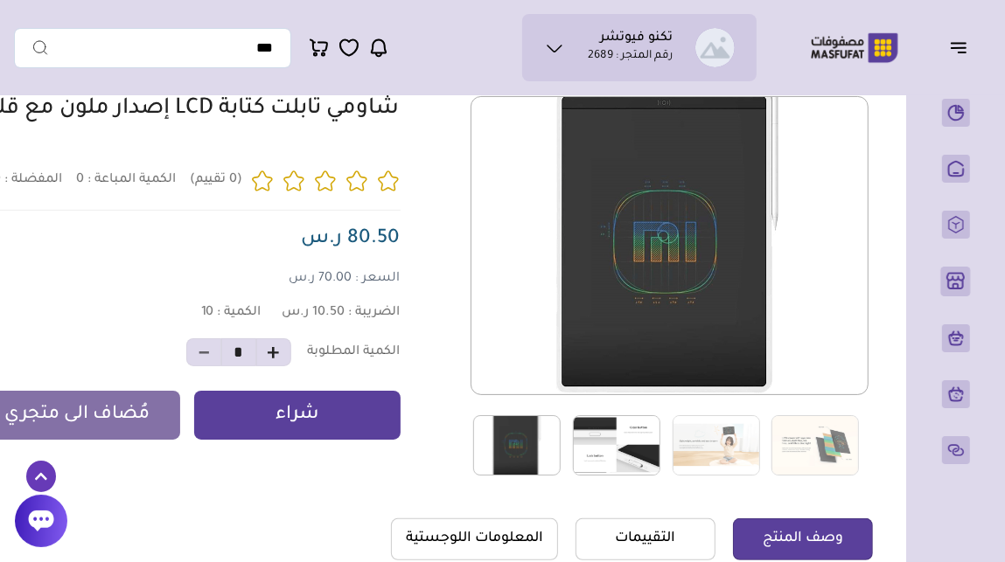
click at [609, 447] on img at bounding box center [616, 445] width 87 height 60
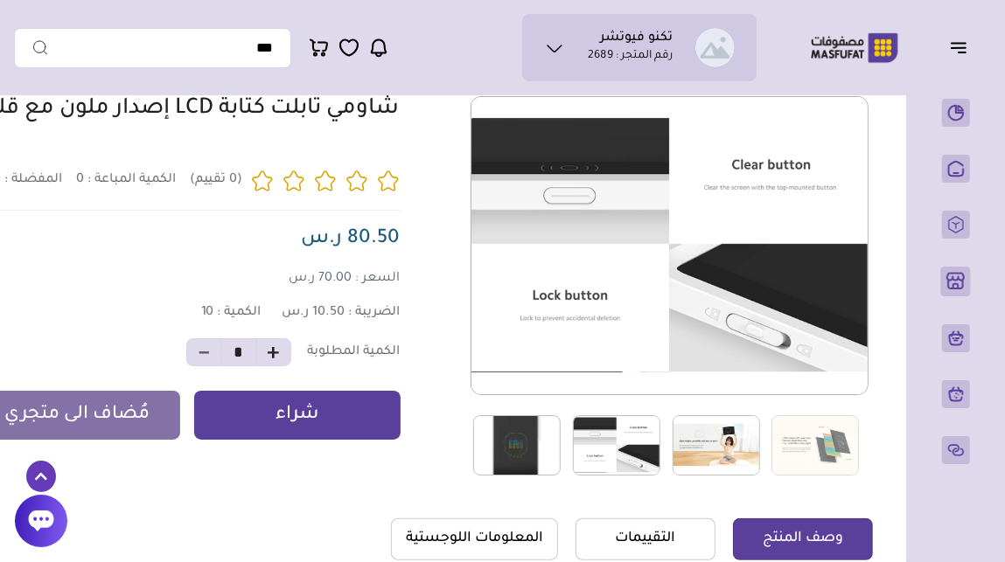
click at [704, 433] on img at bounding box center [715, 445] width 87 height 60
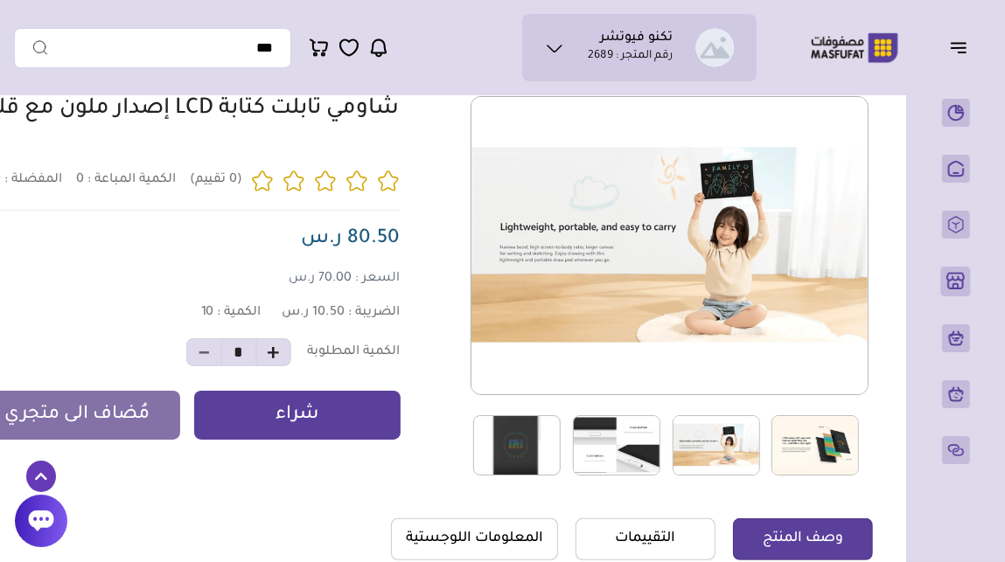
click at [814, 449] on img at bounding box center [814, 445] width 87 height 60
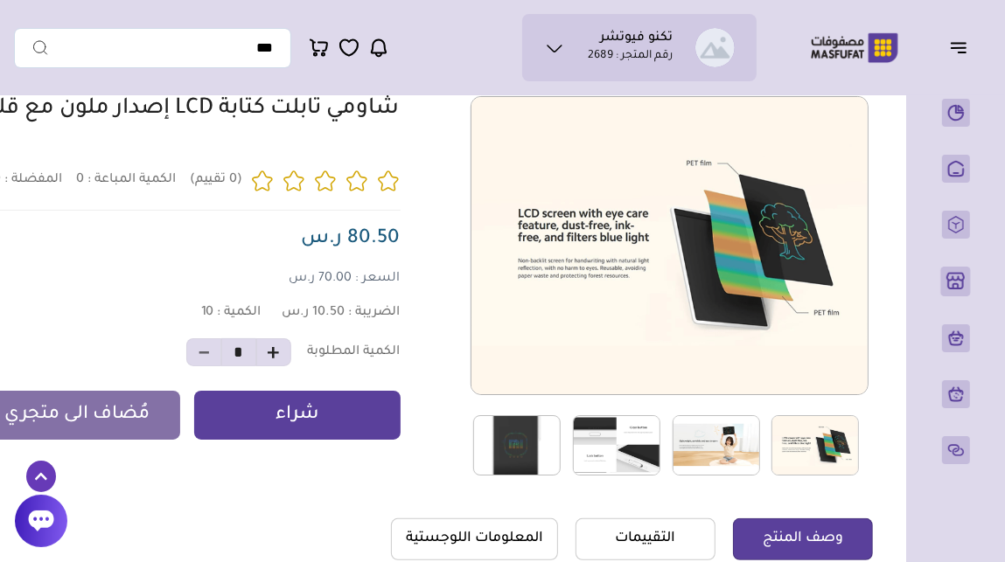
click at [871, 442] on div "0 0 10 *" at bounding box center [342, 286] width 1061 height 380
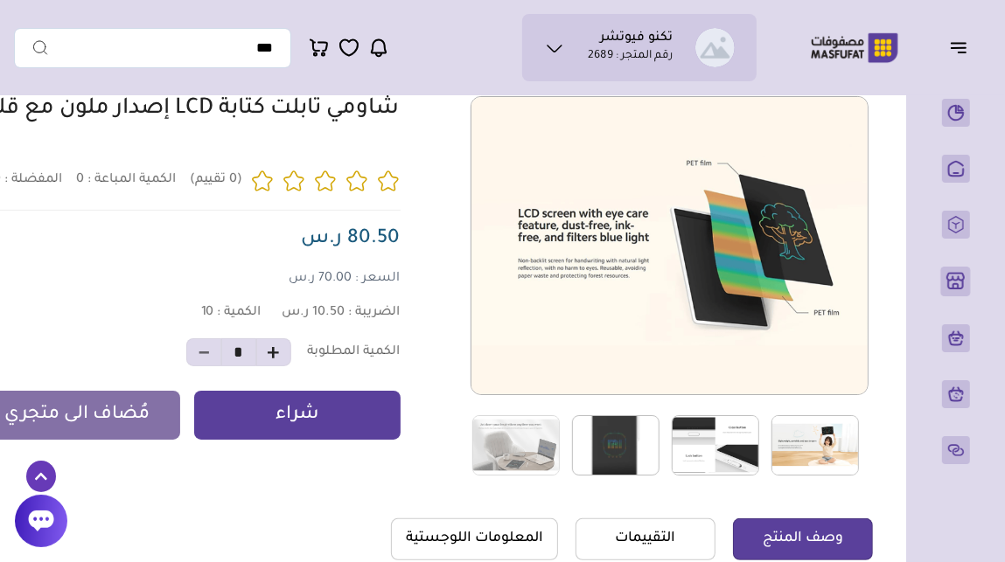
click at [871, 442] on div "0 0 10 *" at bounding box center [342, 286] width 1061 height 380
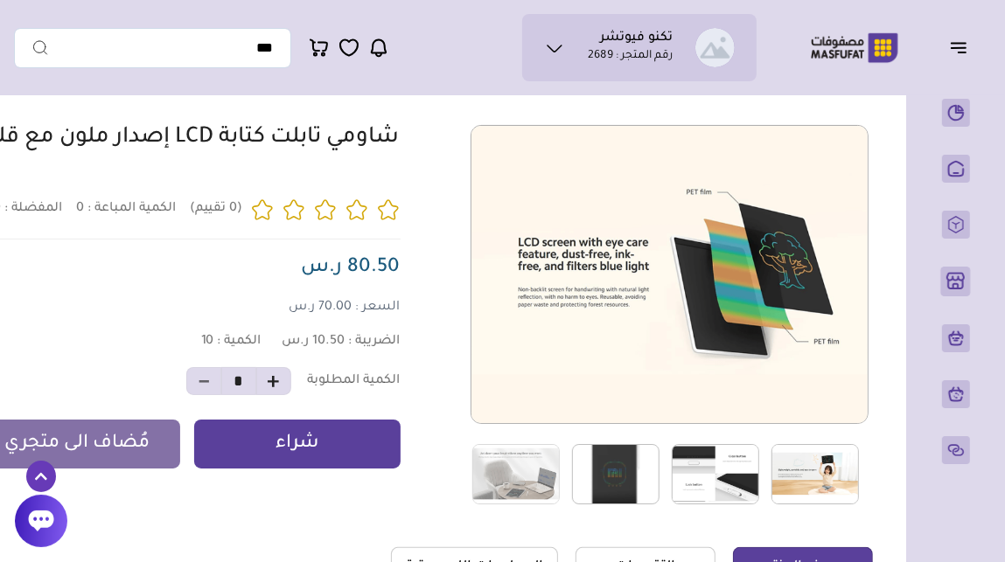
scroll to position [118, 0]
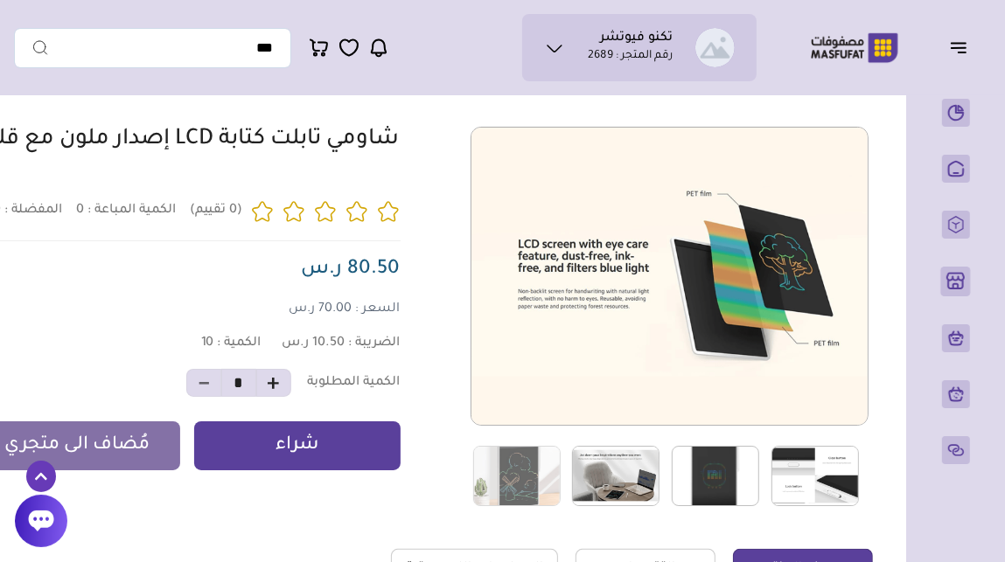
click at [631, 484] on img at bounding box center [615, 476] width 87 height 60
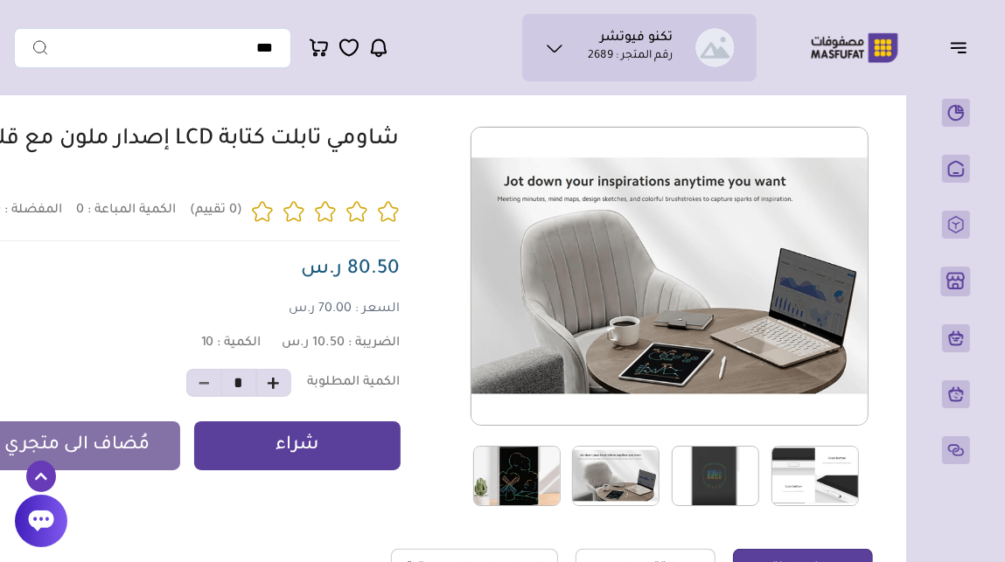
click at [533, 492] on img at bounding box center [516, 476] width 87 height 60
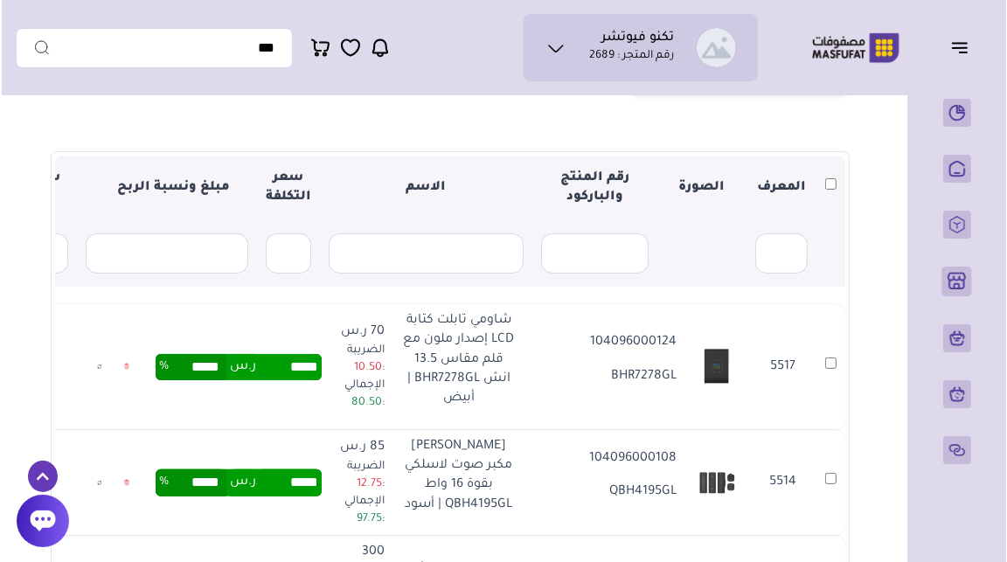
scroll to position [197, 0]
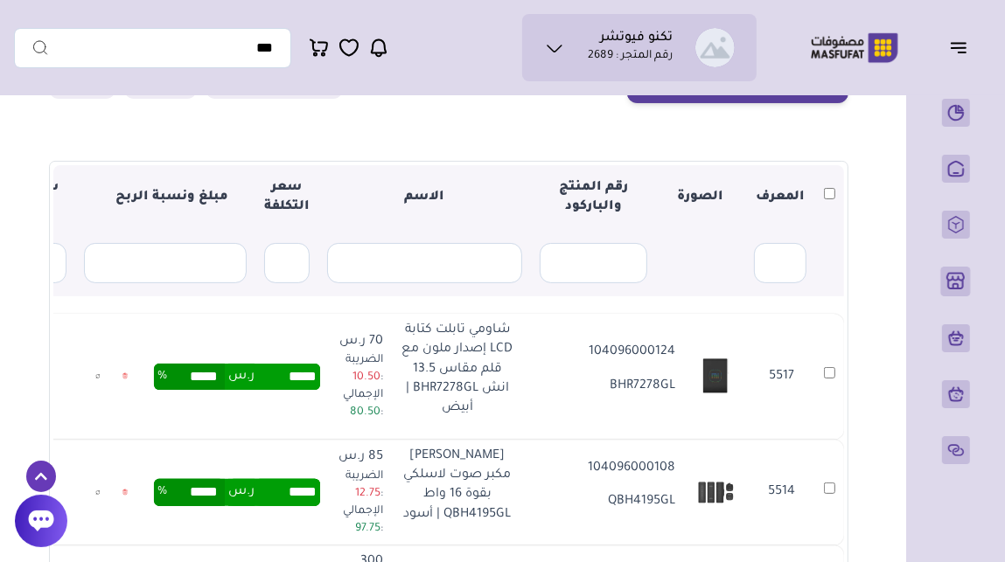
click at [127, 376] on icon at bounding box center [124, 377] width 3 height 3
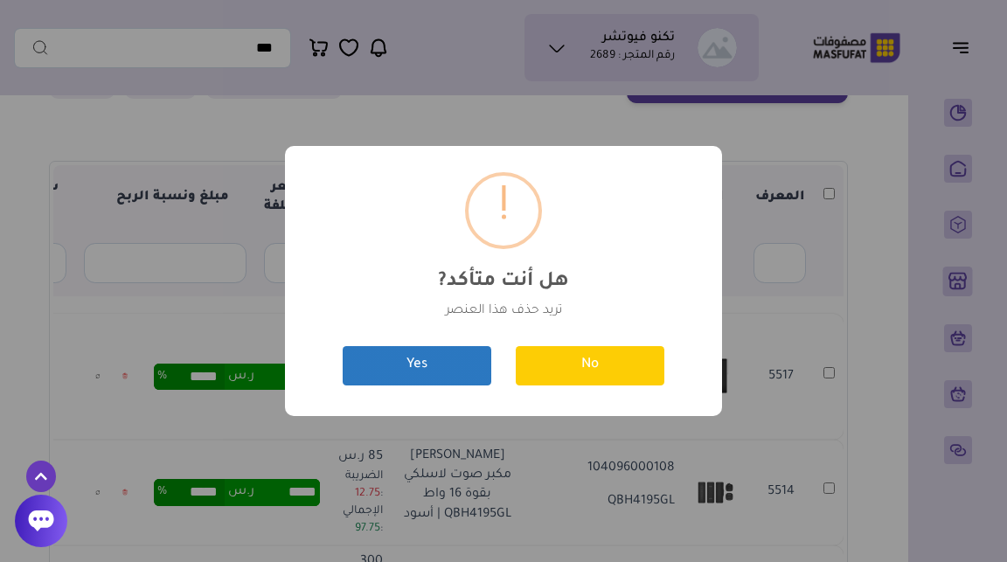
click at [453, 361] on button "Yes" at bounding box center [417, 365] width 149 height 39
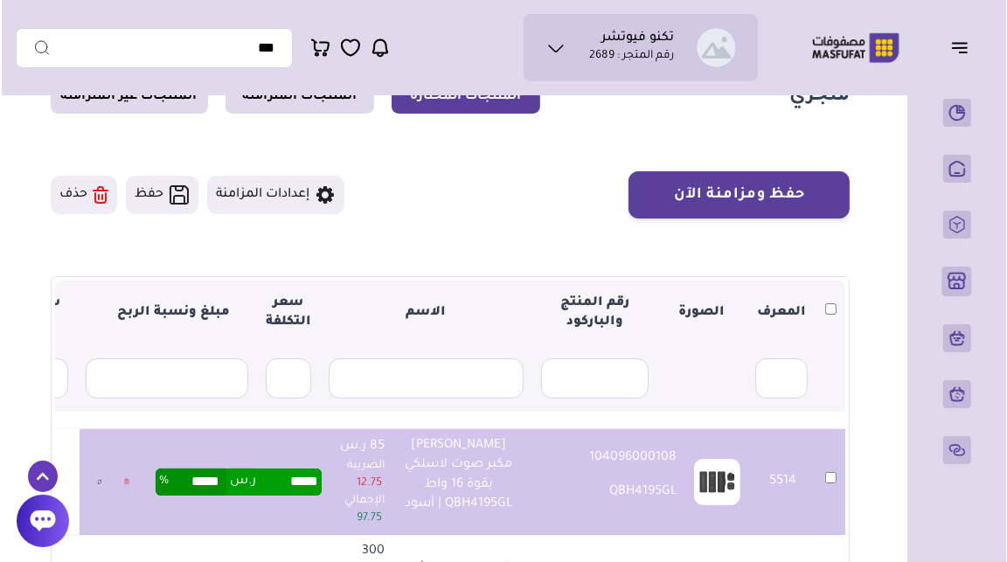
scroll to position [72, 0]
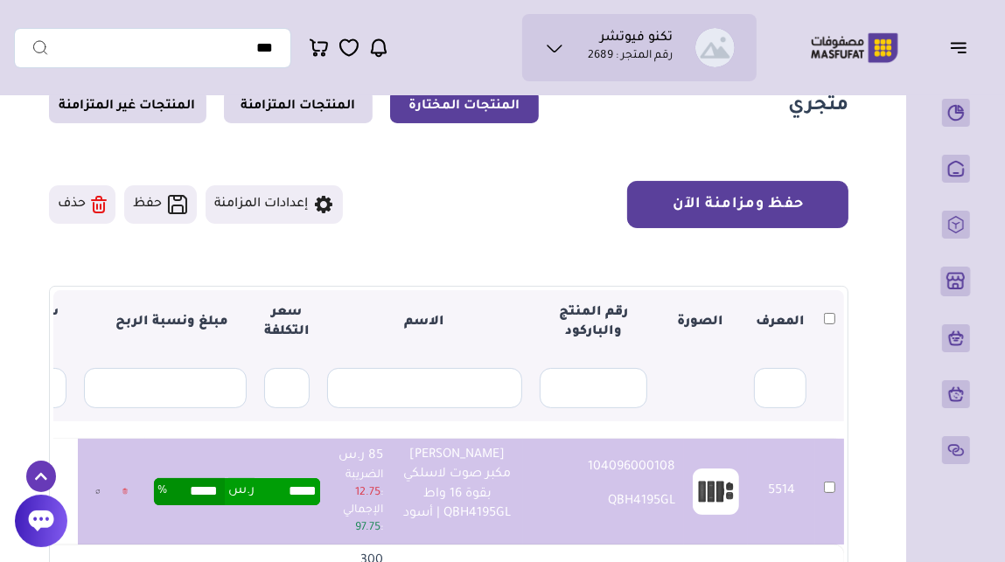
click at [770, 209] on button "حفظ ومزامنة الآن" at bounding box center [737, 204] width 221 height 47
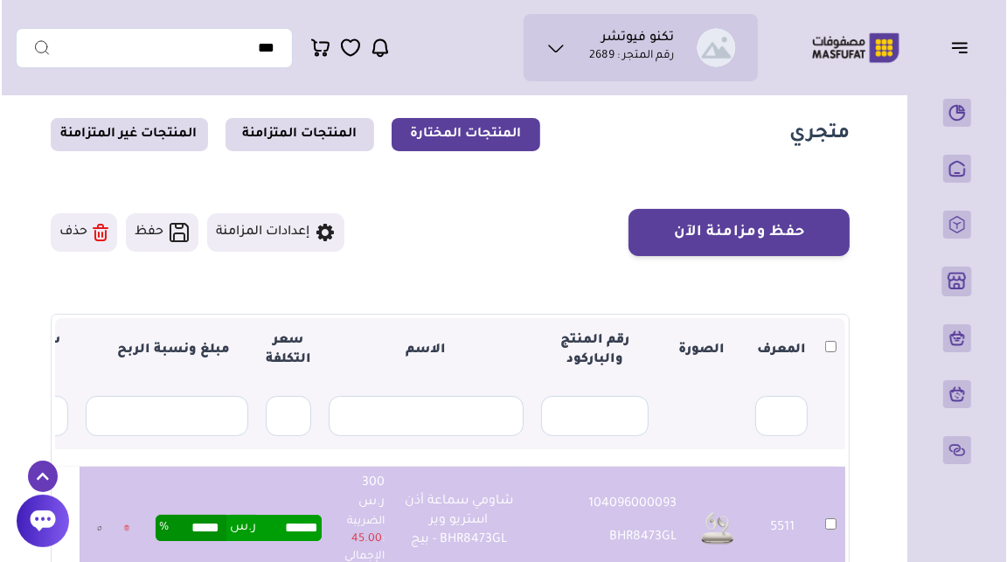
scroll to position [42, 0]
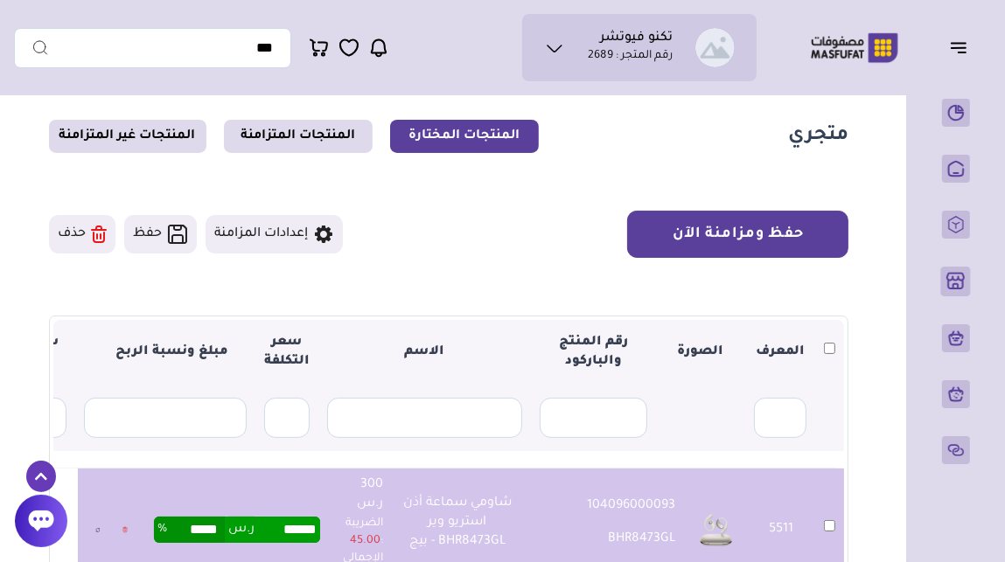
click at [775, 239] on button "حفظ ومزامنة الآن" at bounding box center [737, 234] width 221 height 47
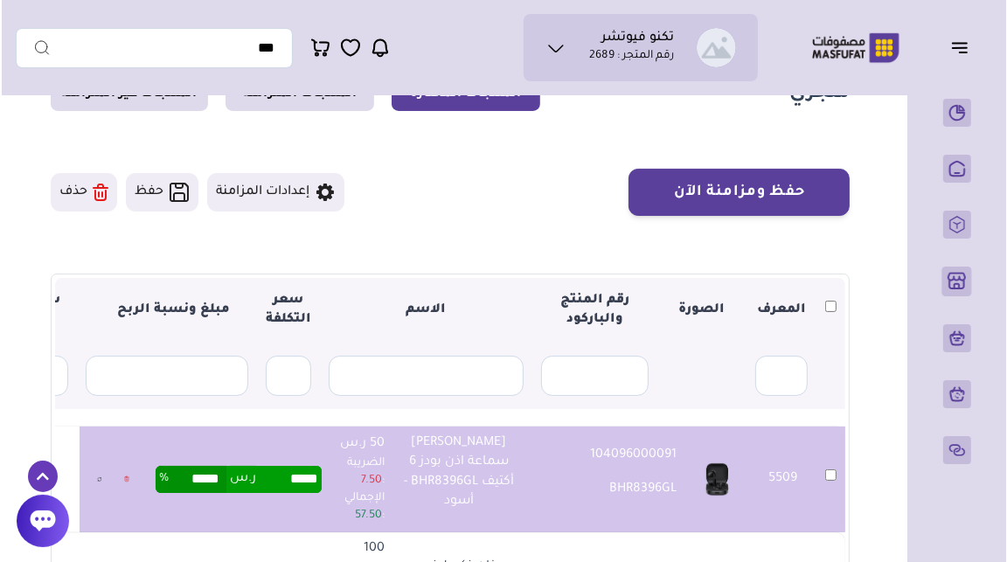
scroll to position [84, 0]
click at [764, 198] on button "حفظ ومزامنة الآن" at bounding box center [737, 192] width 221 height 47
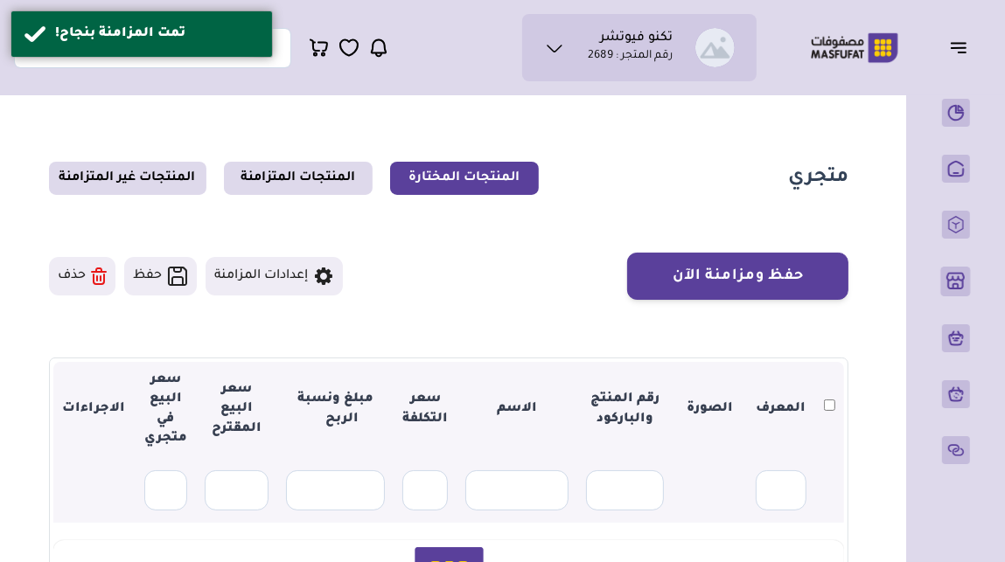
scroll to position [84, 0]
